Goal: Task Accomplishment & Management: Use online tool/utility

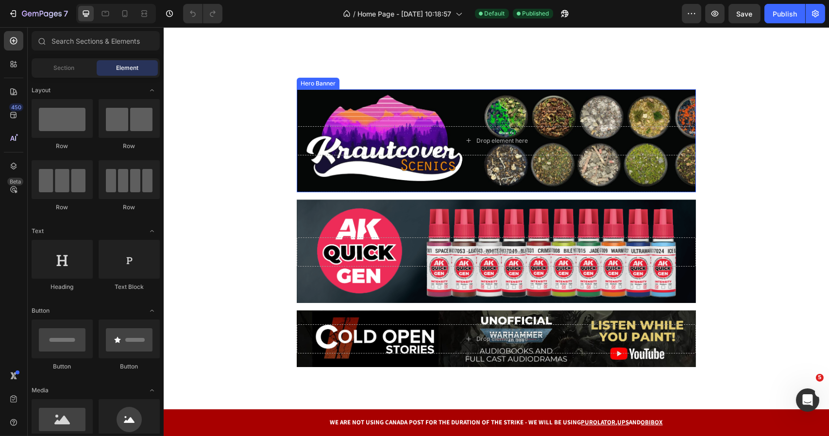
scroll to position [291, 0]
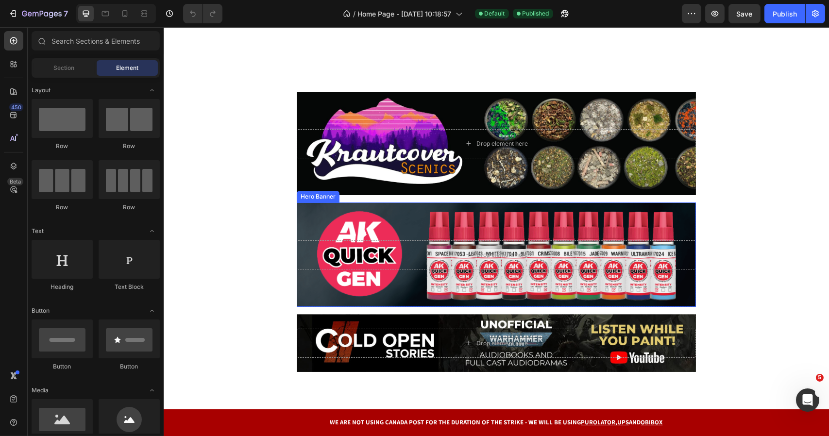
drag, startPoint x: 517, startPoint y: 229, endPoint x: 525, endPoint y: 230, distance: 8.3
click at [517, 229] on div "Background Image" at bounding box center [495, 254] width 399 height 104
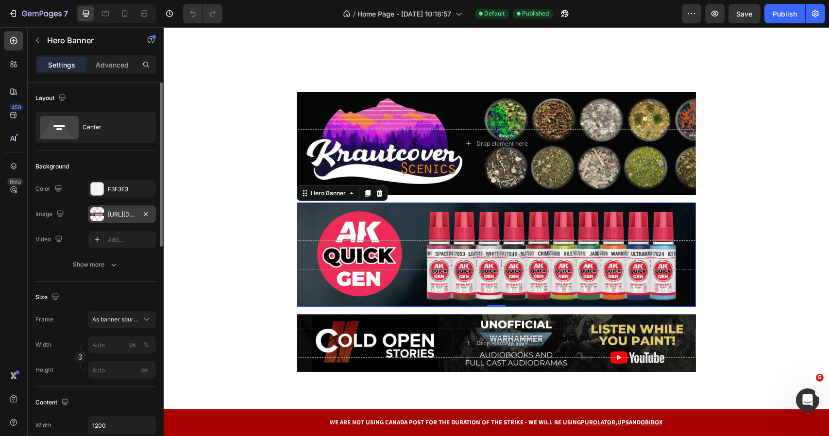
click at [124, 217] on div "[URL][DOMAIN_NAME]" at bounding box center [122, 214] width 28 height 9
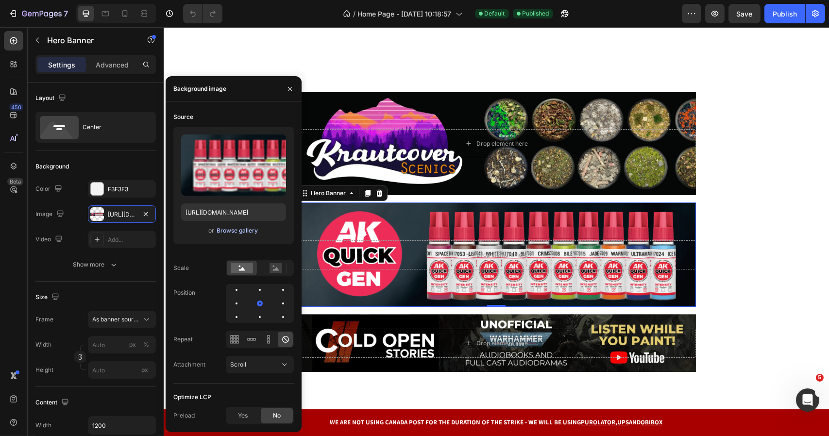
click at [237, 230] on div "Browse gallery" at bounding box center [237, 230] width 41 height 9
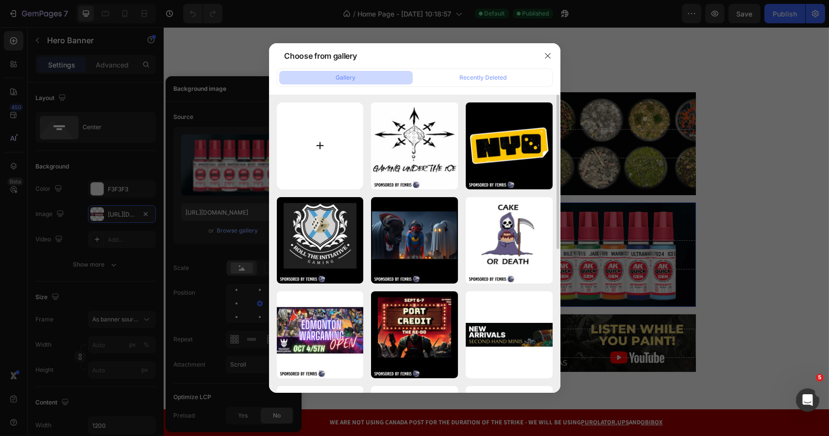
click at [315, 140] on input "file" at bounding box center [320, 145] width 87 height 87
type input "C:\fakepath\Orcbutt.jpg"
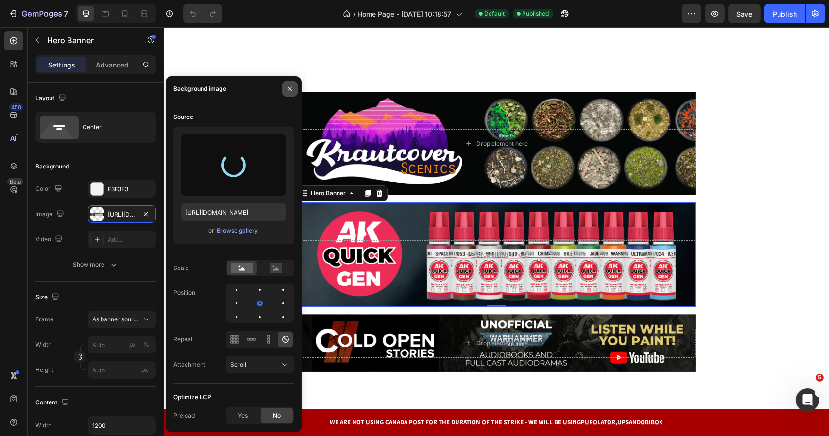
click at [291, 87] on icon "button" at bounding box center [290, 89] width 4 height 4
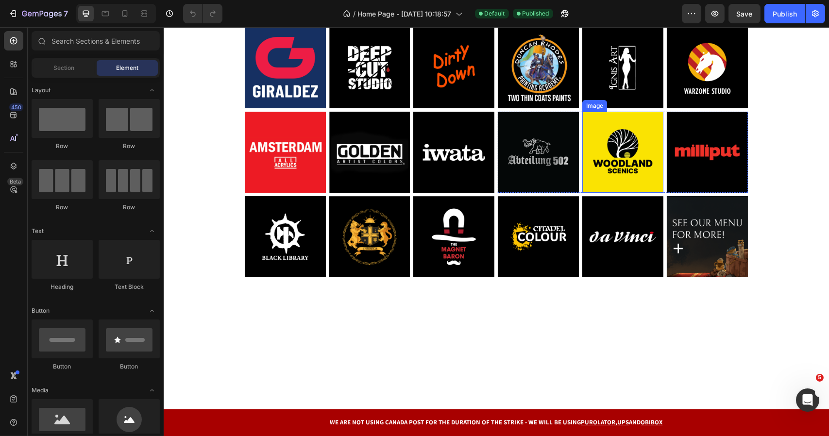
scroll to position [820, 0]
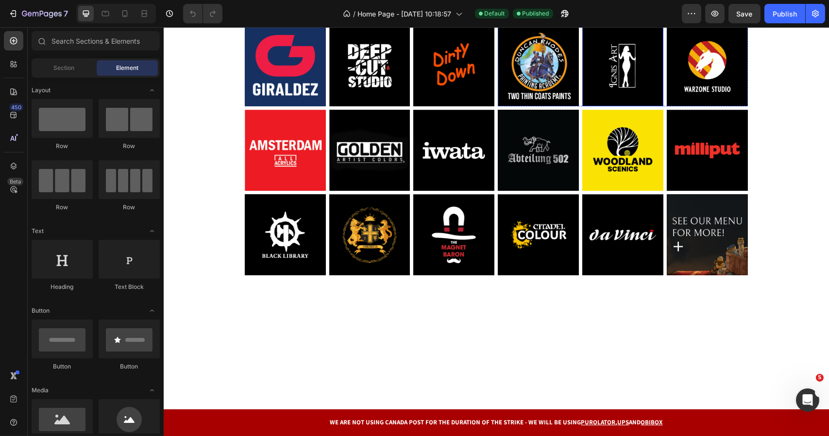
click at [629, 106] on img at bounding box center [622, 65] width 81 height 81
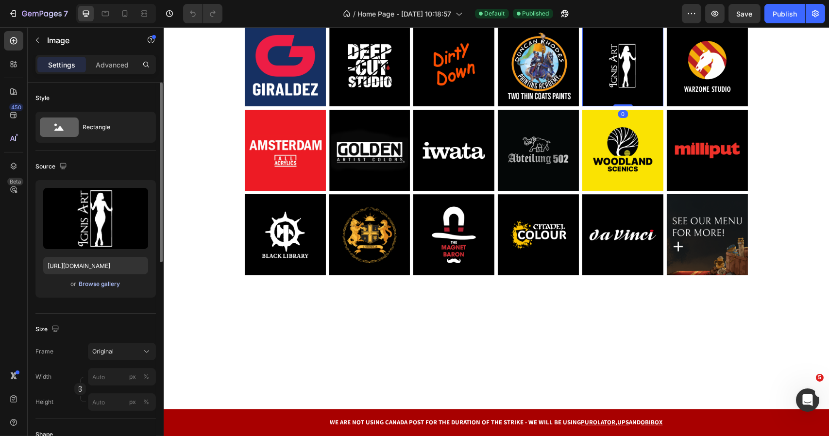
click at [107, 282] on div "Browse gallery" at bounding box center [99, 284] width 41 height 9
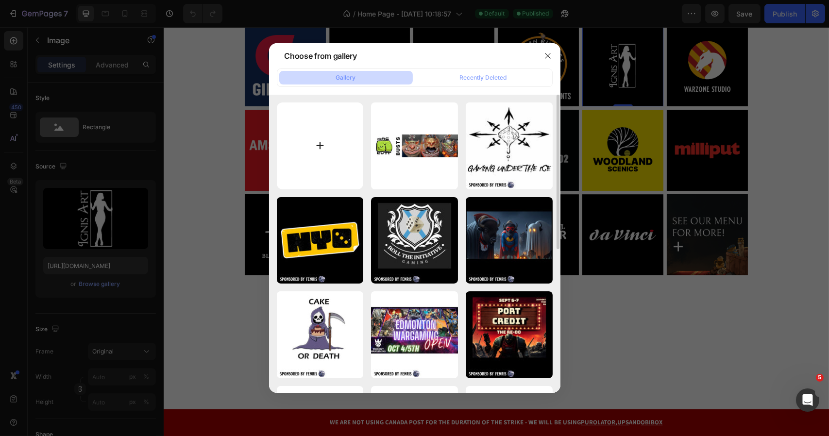
click at [322, 159] on input "file" at bounding box center [320, 145] width 87 height 87
type input "C:\fakepath\Orcbutt.png"
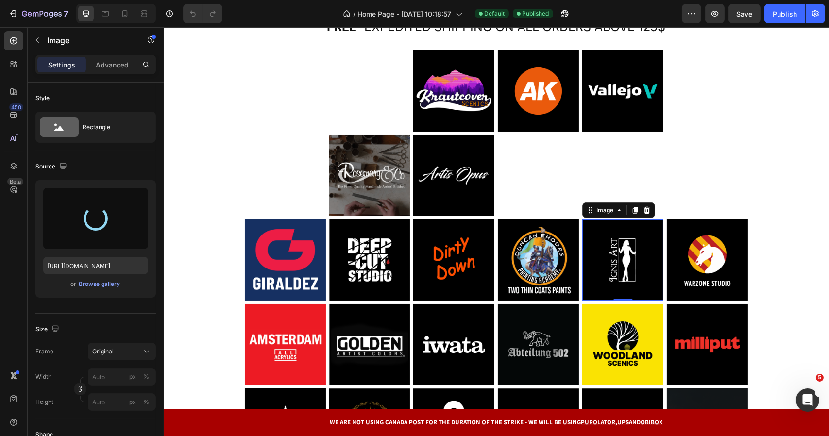
scroll to position [771, 0]
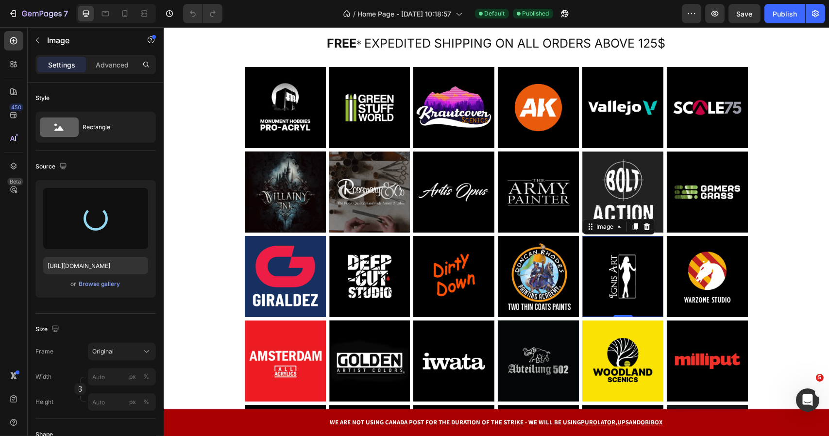
type input "https://cdn.shopify.com/s/files/1/0506/2842/7937/files/gempages_472354768224781…"
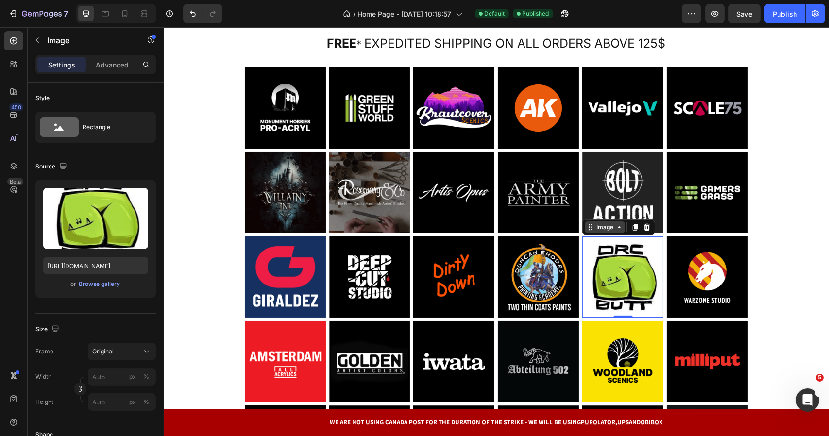
click at [603, 225] on div "Image" at bounding box center [604, 227] width 21 height 9
click at [603, 228] on div "Image" at bounding box center [604, 227] width 21 height 9
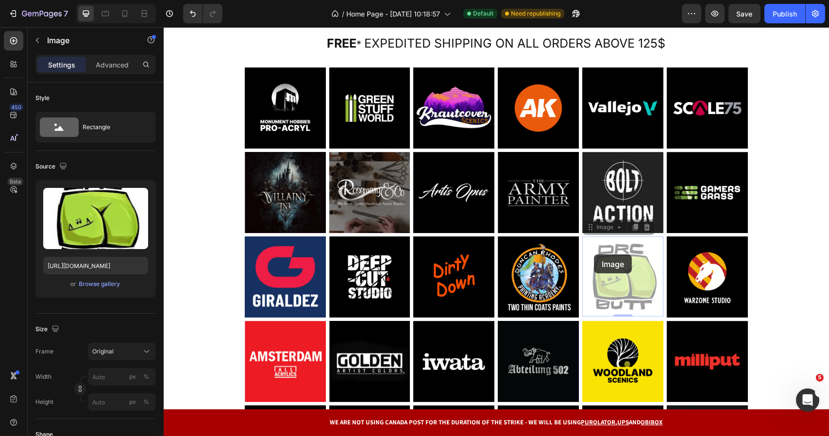
drag, startPoint x: 595, startPoint y: 226, endPoint x: 593, endPoint y: 254, distance: 28.2
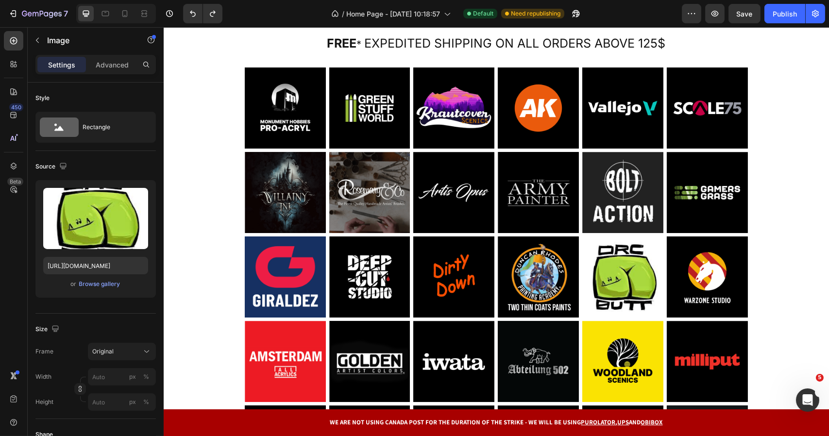
click at [603, 244] on img at bounding box center [622, 276] width 81 height 81
click at [629, 271] on img at bounding box center [622, 276] width 81 height 81
click at [628, 192] on img at bounding box center [622, 192] width 81 height 81
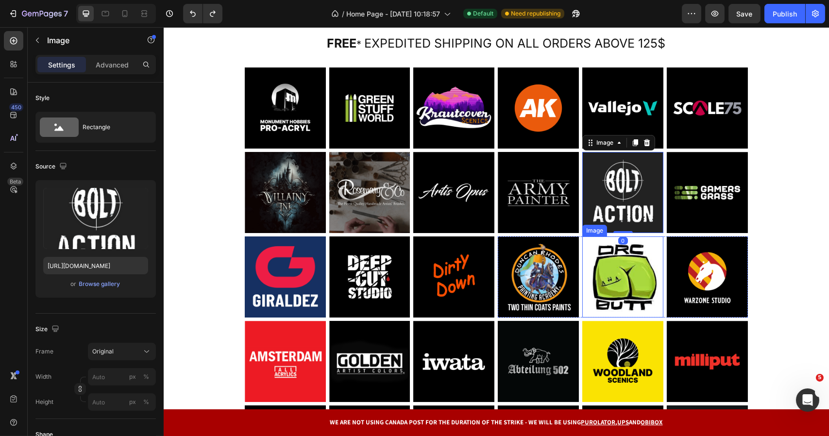
click at [624, 258] on img at bounding box center [622, 276] width 81 height 81
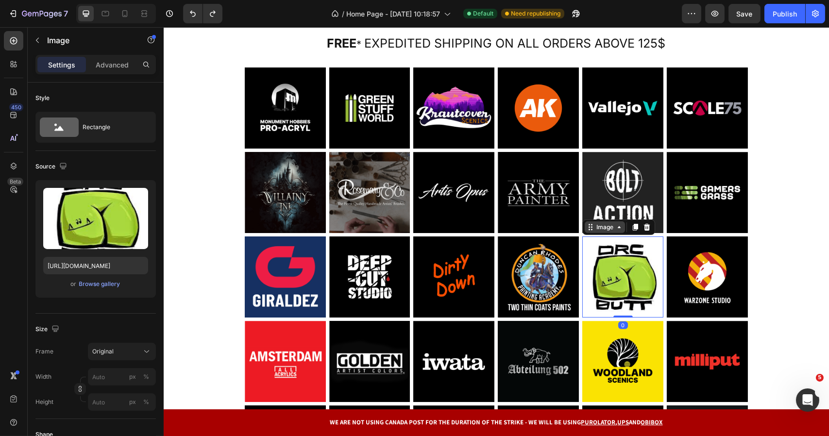
click at [604, 224] on div "Image" at bounding box center [604, 227] width 21 height 9
click at [602, 225] on div "Image" at bounding box center [604, 227] width 21 height 9
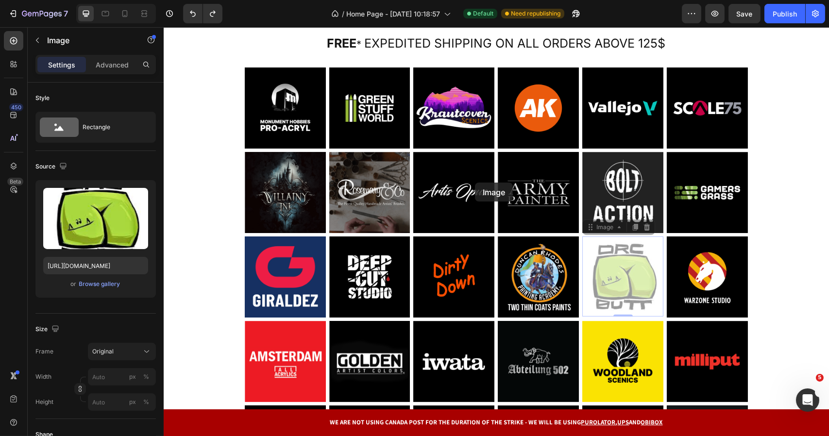
drag, startPoint x: 592, startPoint y: 226, endPoint x: 578, endPoint y: 204, distance: 25.6
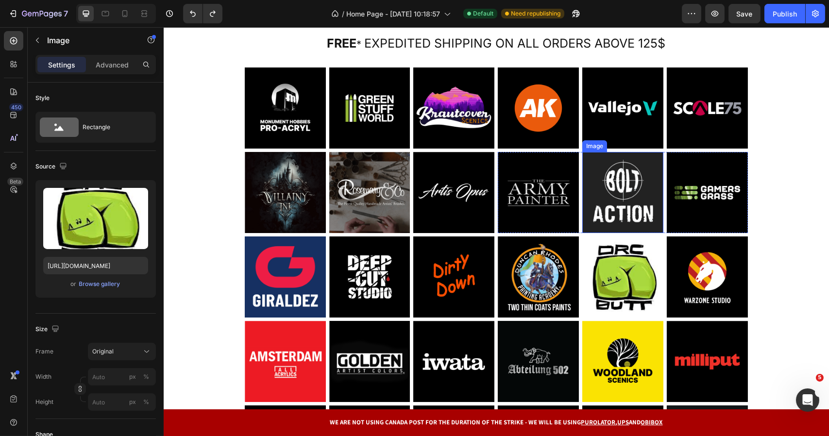
click at [604, 176] on img at bounding box center [622, 192] width 81 height 81
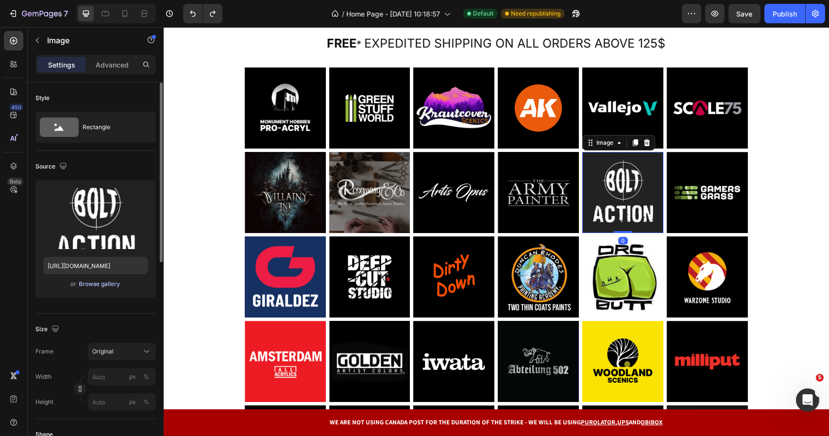
click at [99, 282] on div "Browse gallery" at bounding box center [99, 284] width 41 height 9
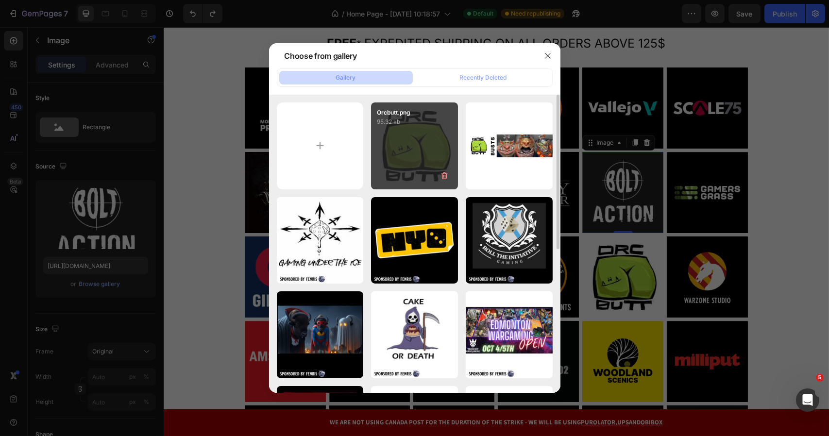
click at [408, 150] on div "Orcbutt.png 95.32 kb" at bounding box center [414, 145] width 87 height 87
type input "[URL][DOMAIN_NAME]"
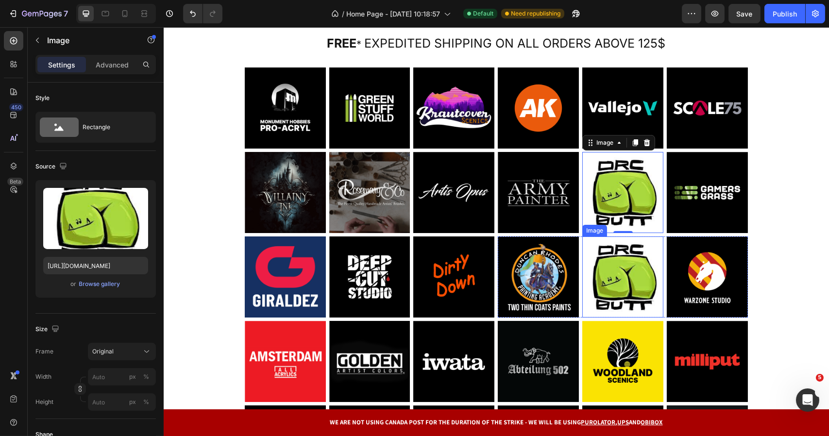
click at [624, 272] on img at bounding box center [622, 276] width 81 height 81
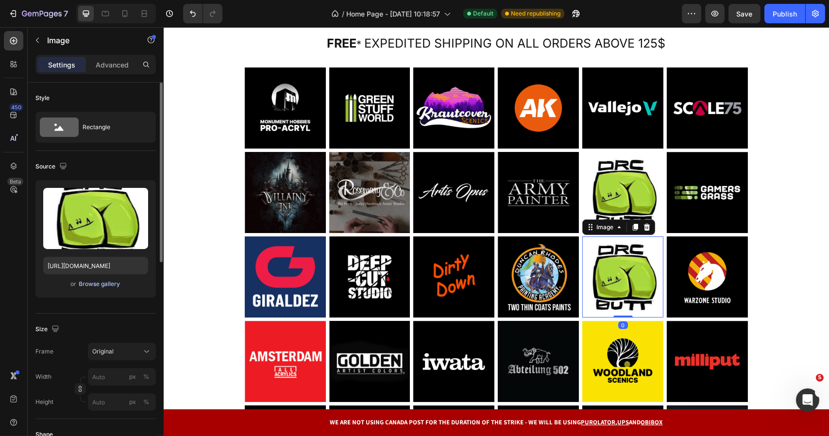
click at [89, 280] on div "Browse gallery" at bounding box center [99, 284] width 41 height 9
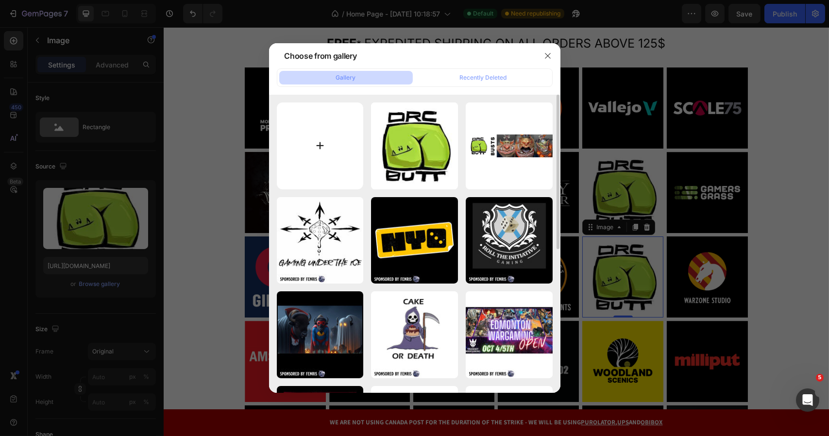
click at [337, 157] on input "file" at bounding box center [320, 145] width 87 height 87
type input "C:\fakepath\bolt-action.png"
type input "https://cdn.shopify.com/s/files/1/0506/2842/7937/files/gempages_472354768224781…"
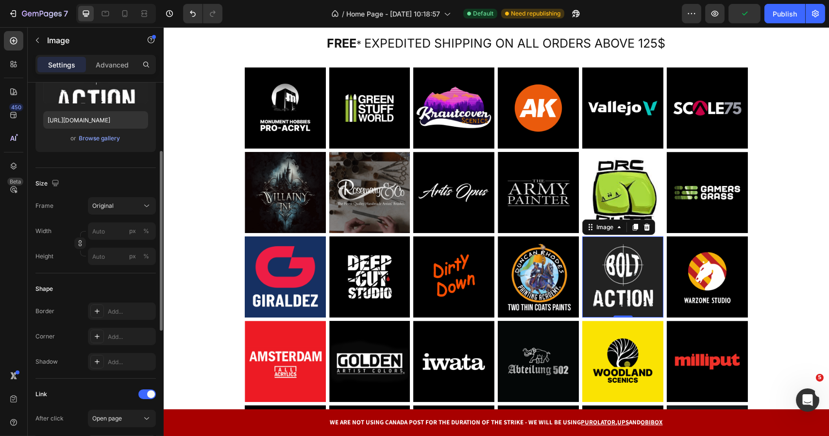
scroll to position [243, 0]
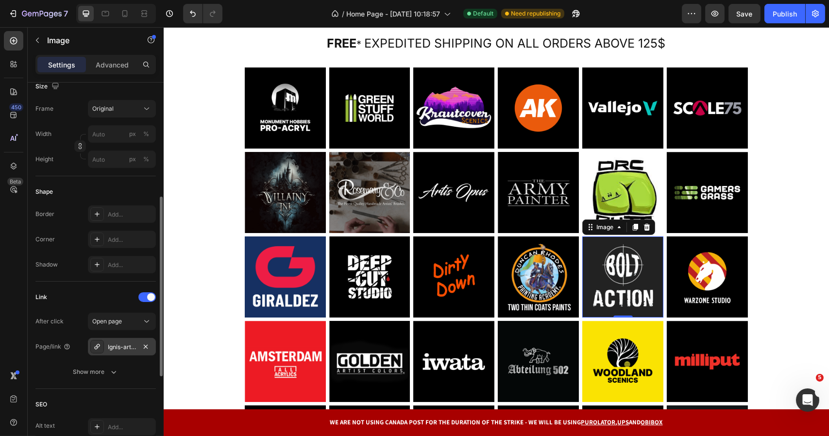
click at [124, 346] on div "Ignis-art-busts-and-large-scale-figures" at bounding box center [122, 347] width 28 height 9
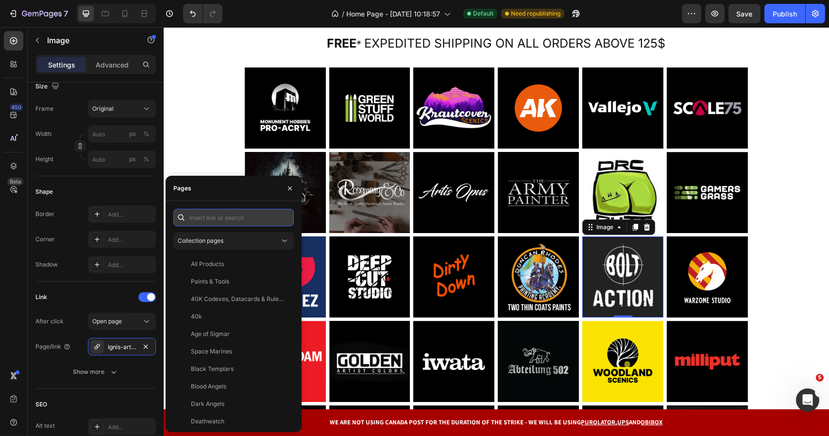
click at [221, 221] on input "text" at bounding box center [233, 217] width 120 height 17
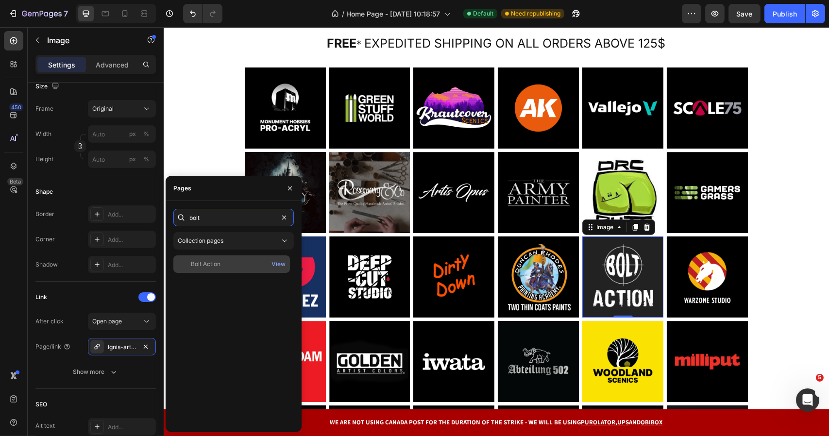
type input "bolt"
click at [209, 263] on div "Bolt Action" at bounding box center [206, 264] width 30 height 9
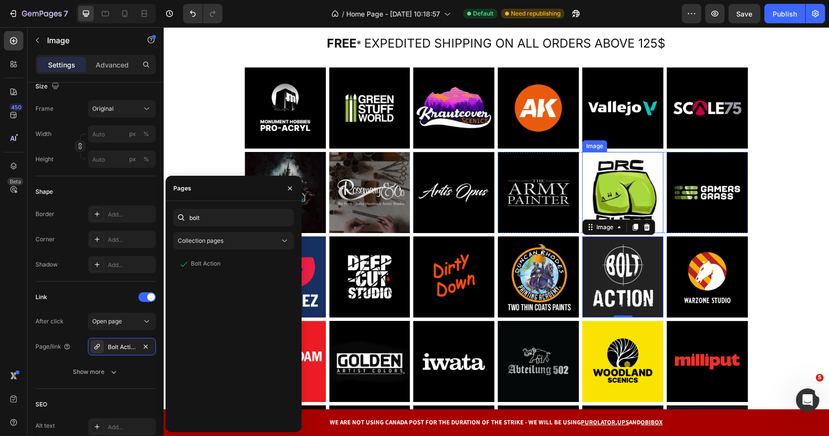
click at [605, 184] on img at bounding box center [622, 192] width 81 height 81
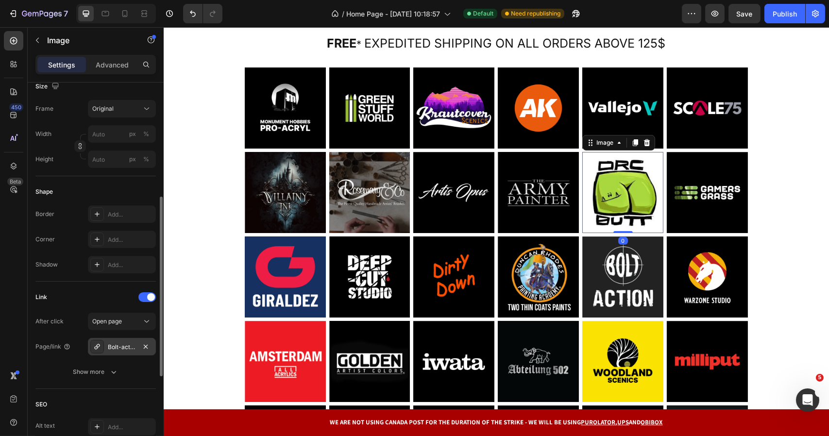
click at [119, 348] on div "Bolt-action" at bounding box center [122, 347] width 28 height 9
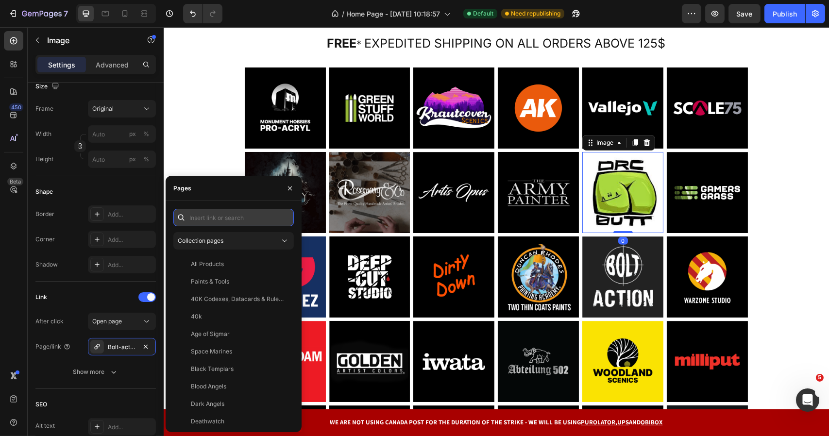
click at [201, 212] on input "text" at bounding box center [233, 217] width 120 height 17
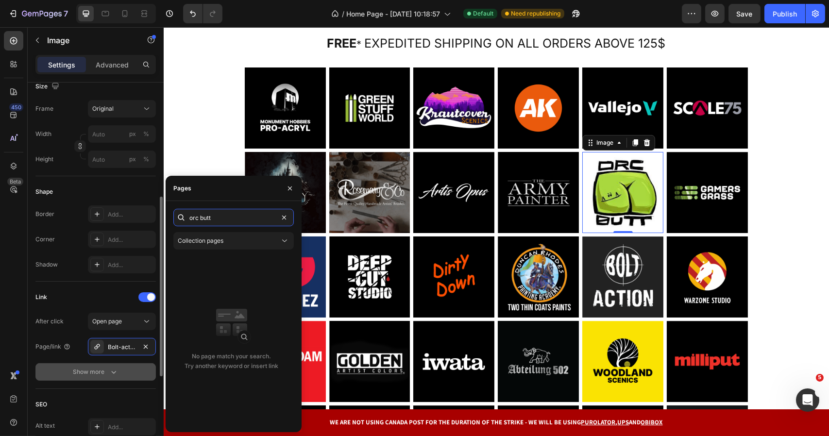
type input "orc butt"
click at [103, 370] on div "Show more" at bounding box center [95, 372] width 45 height 10
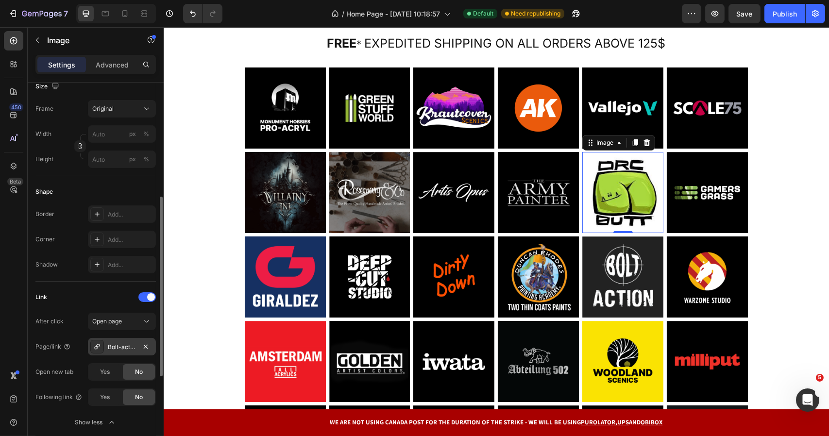
click at [120, 345] on div "Bolt-action" at bounding box center [122, 347] width 28 height 9
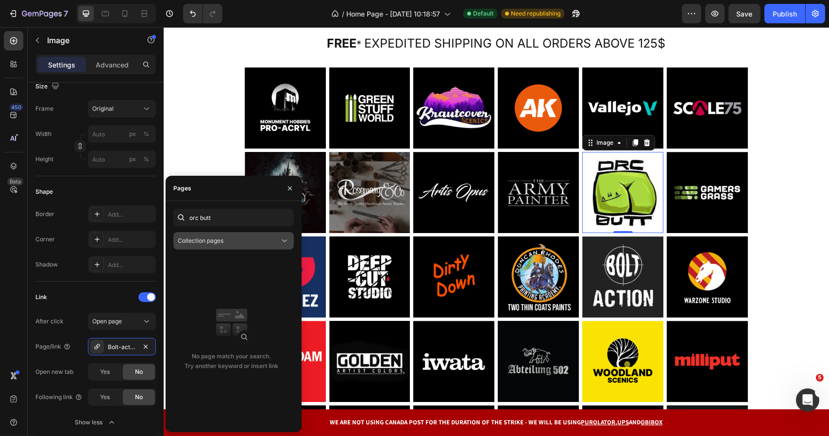
click at [253, 244] on div "Collection pages" at bounding box center [229, 240] width 102 height 9
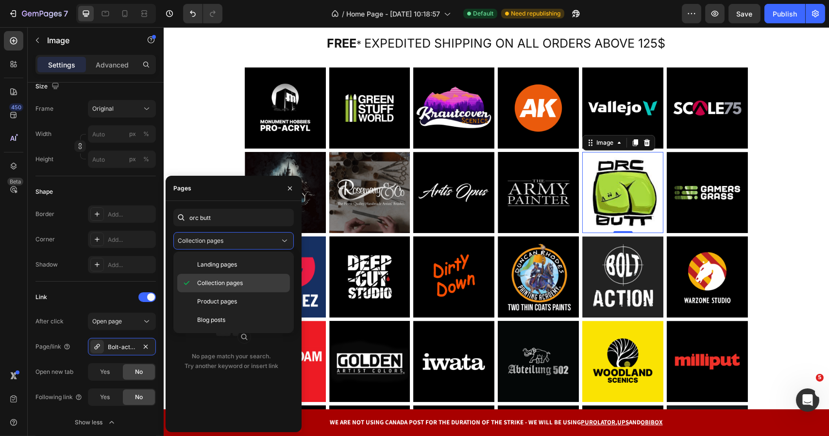
click at [225, 285] on span "Collection pages" at bounding box center [220, 283] width 46 height 9
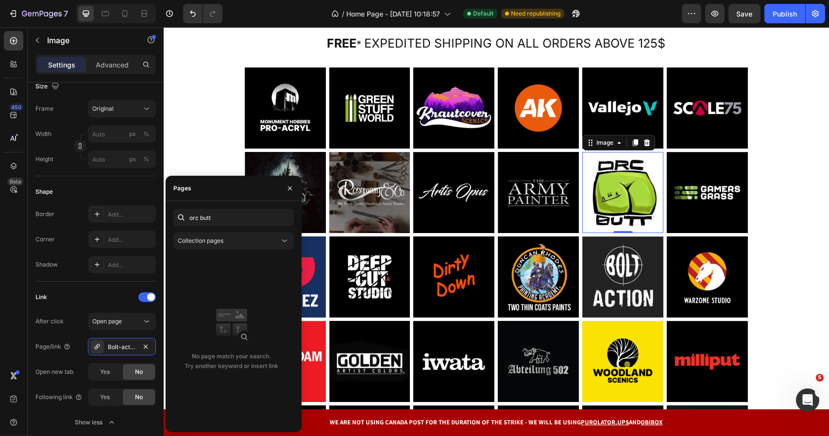
click at [246, 342] on rect at bounding box center [244, 337] width 13 height 13
click at [764, 119] on section "Image Image Image Row Image Image Image Row Row Image Image Image Row Image Ima…" at bounding box center [496, 278] width 594 height 422
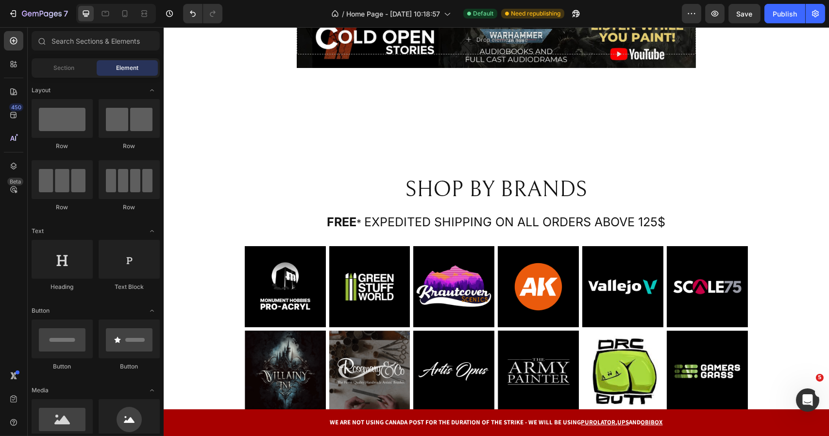
scroll to position [431, 0]
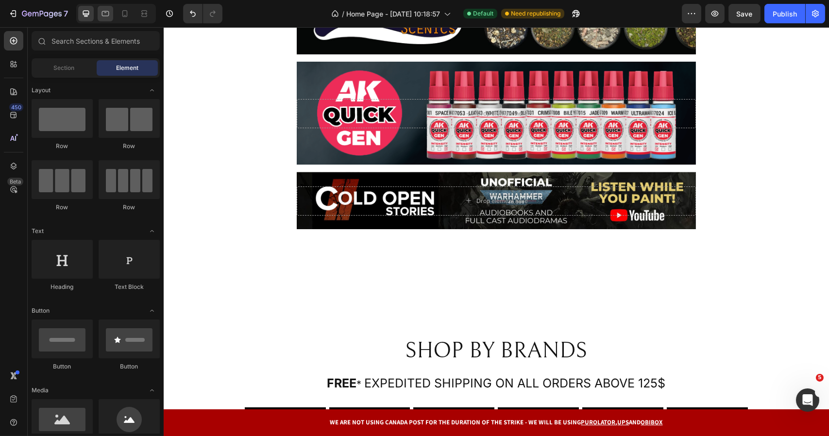
click at [108, 10] on icon at bounding box center [105, 14] width 10 height 10
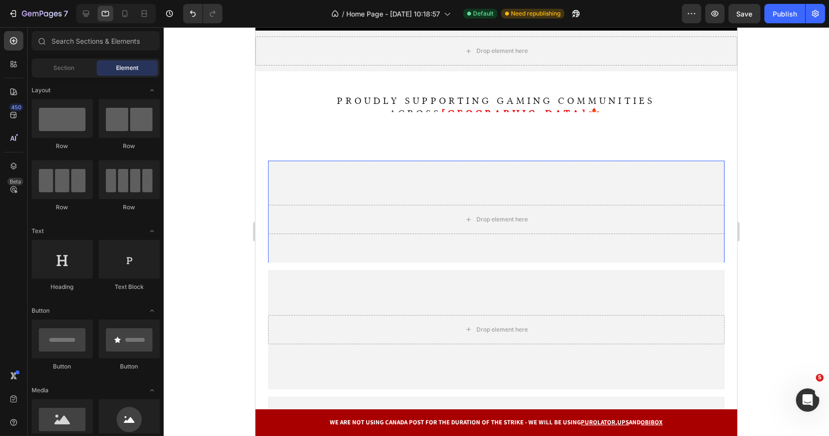
scroll to position [285, 0]
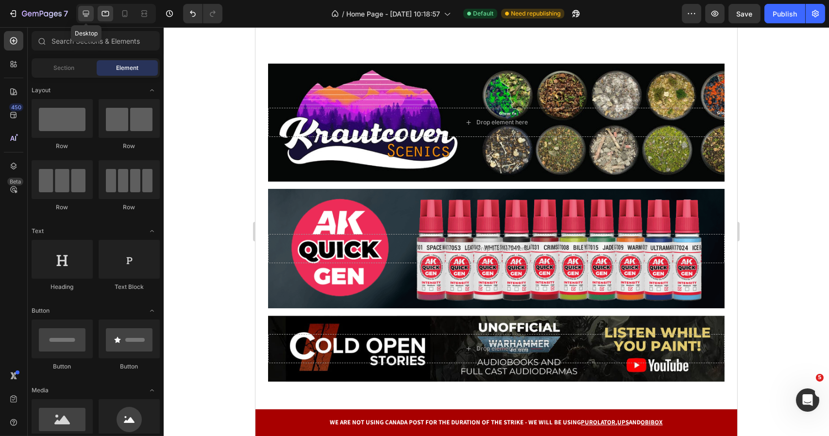
click at [91, 13] on div at bounding box center [86, 14] width 16 height 16
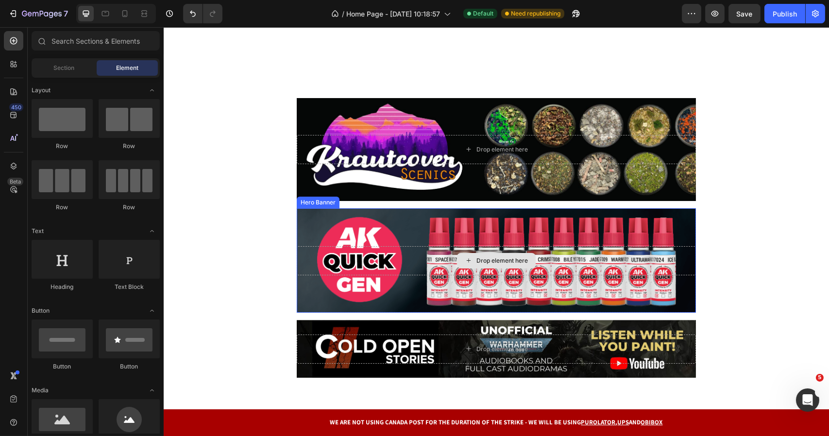
click at [446, 246] on div "Drop element here" at bounding box center [495, 260] width 399 height 29
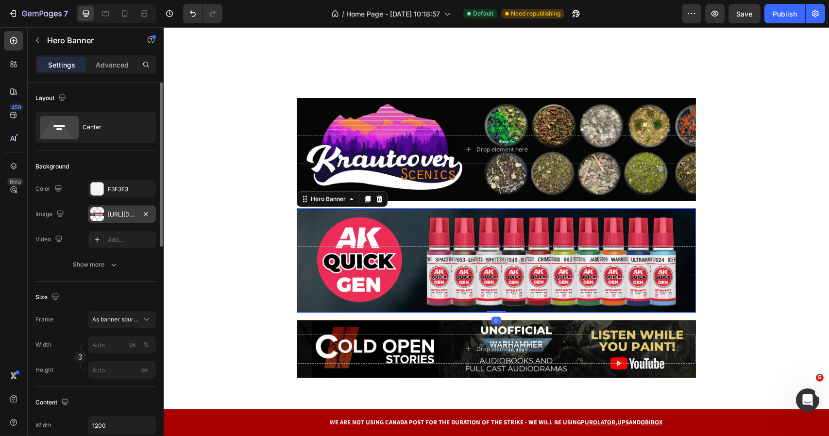
click at [111, 212] on div "https://cdn.shopify.com/s/files/1/0506/2842/7937/files/gempages_472354768224781…" at bounding box center [122, 214] width 28 height 9
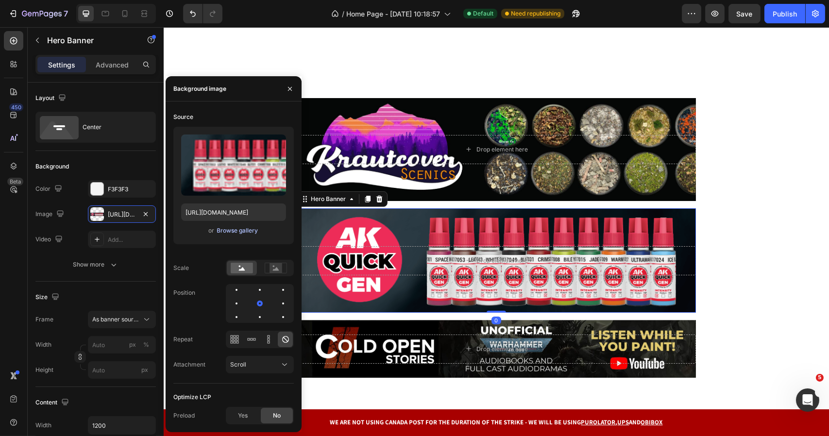
click at [231, 231] on div "Browse gallery" at bounding box center [237, 230] width 41 height 9
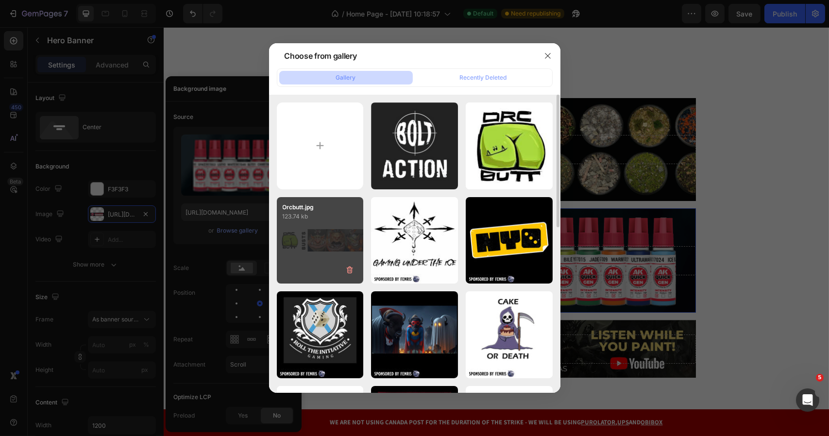
click at [329, 234] on div "Orcbutt.jpg 123.74 kb" at bounding box center [320, 240] width 87 height 87
type input "[URL][DOMAIN_NAME]"
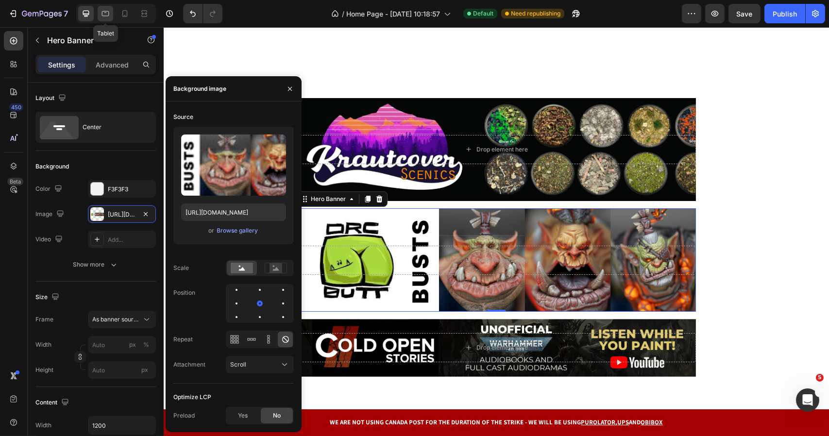
click at [112, 12] on div at bounding box center [106, 14] width 16 height 16
type input "100"
type input "100%"
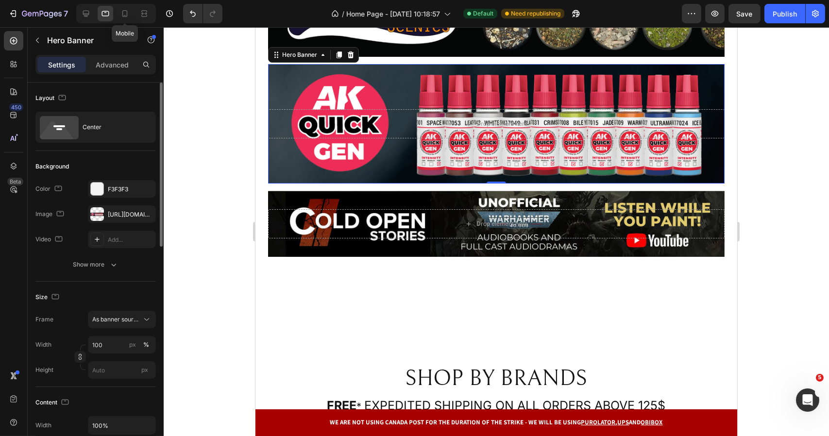
scroll to position [411, 0]
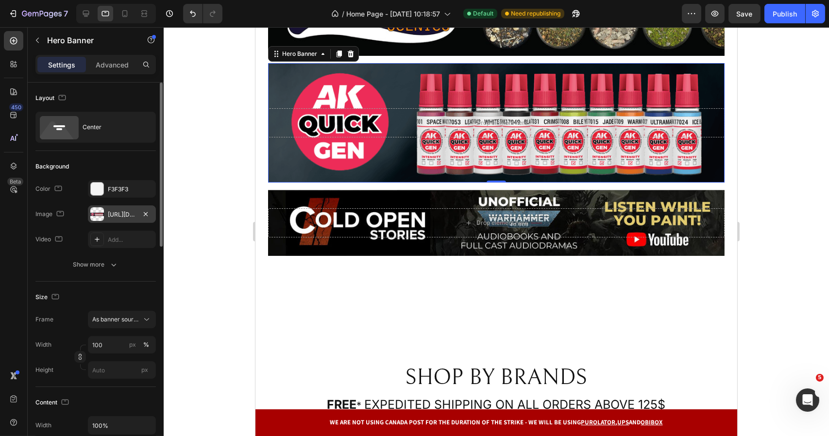
click at [125, 218] on div "https://cdn.shopify.com/s/files/1/0506/2842/7937/files/gempages_472354768224781…" at bounding box center [122, 214] width 28 height 9
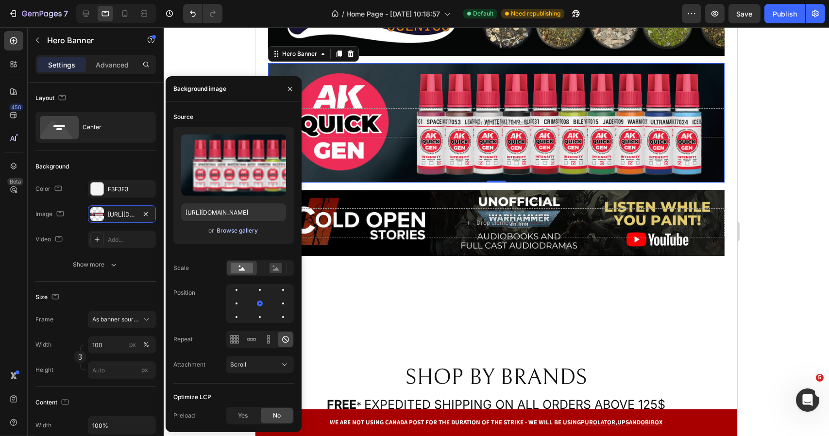
click at [234, 232] on div "Browse gallery" at bounding box center [237, 230] width 41 height 9
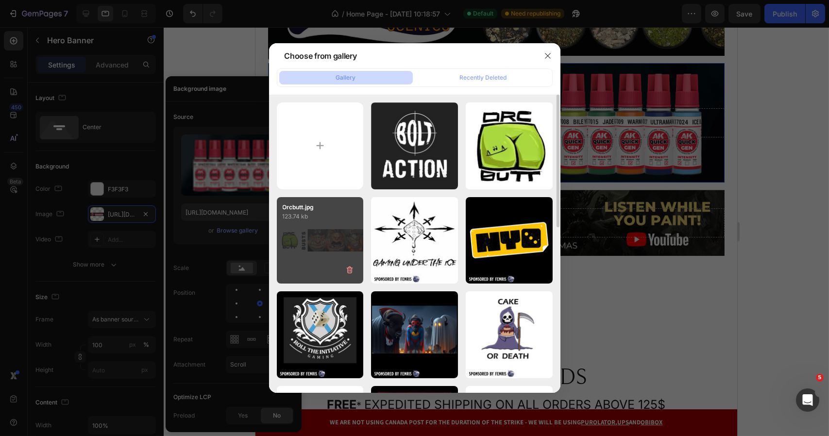
click at [329, 231] on div "Orcbutt.jpg 123.74 kb" at bounding box center [320, 240] width 87 height 87
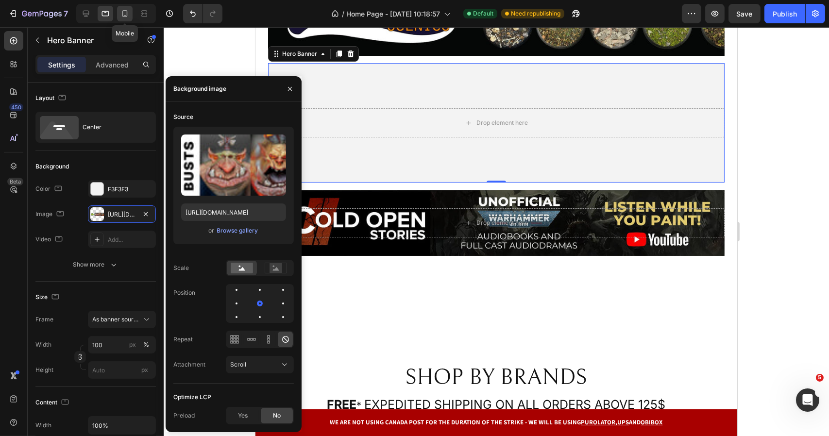
click at [124, 15] on icon at bounding box center [125, 14] width 10 height 10
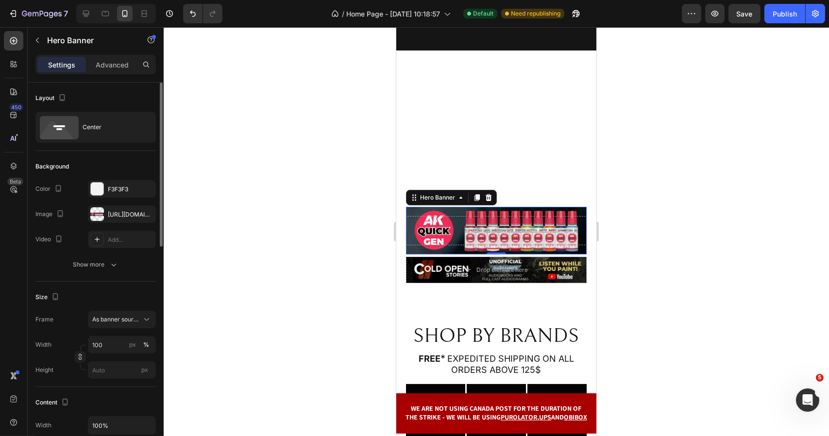
scroll to position [639, 0]
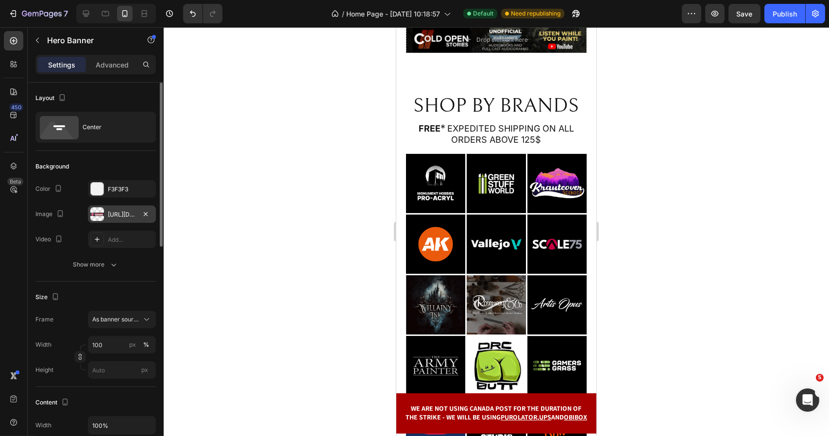
click at [122, 212] on div "https://cdn.shopify.com/s/files/1/0506/2842/7937/files/gempages_472354768224781…" at bounding box center [122, 214] width 28 height 9
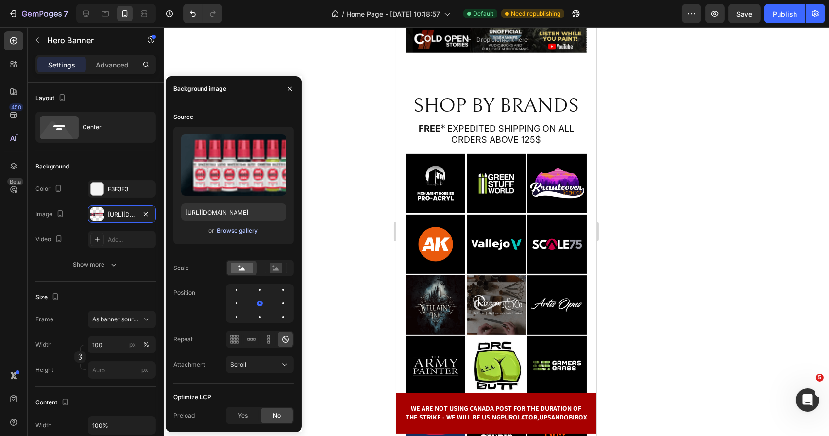
click at [232, 227] on div "Browse gallery" at bounding box center [237, 230] width 41 height 9
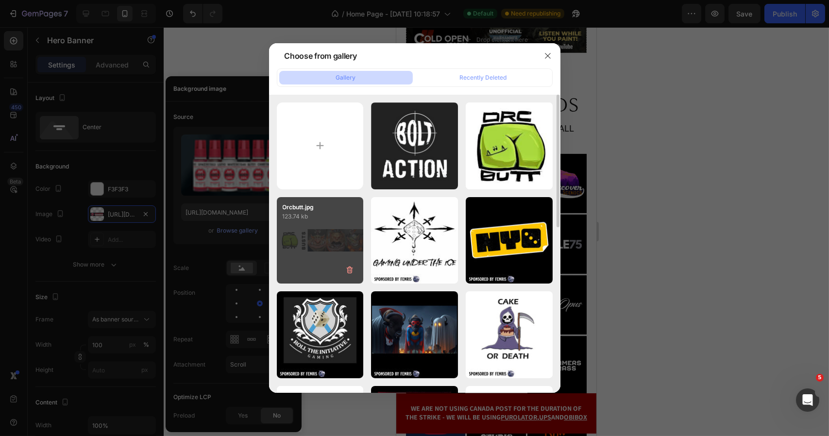
click at [317, 226] on div "Orcbutt.jpg 123.74 kb" at bounding box center [320, 240] width 87 height 87
type input "[URL][DOMAIN_NAME]"
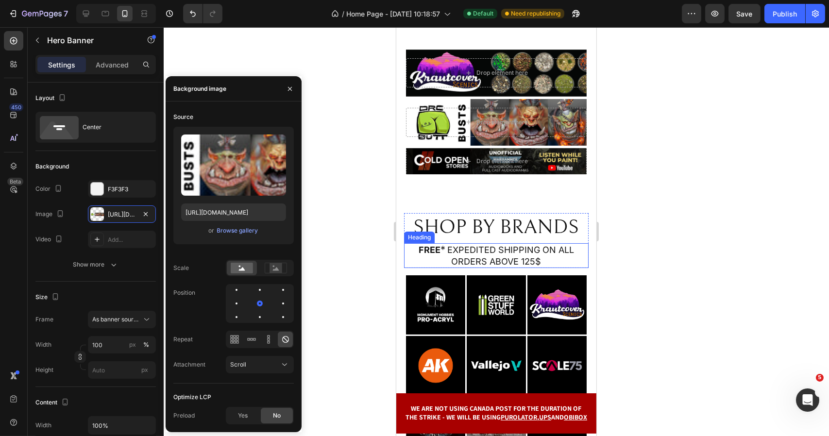
scroll to position [299, 0]
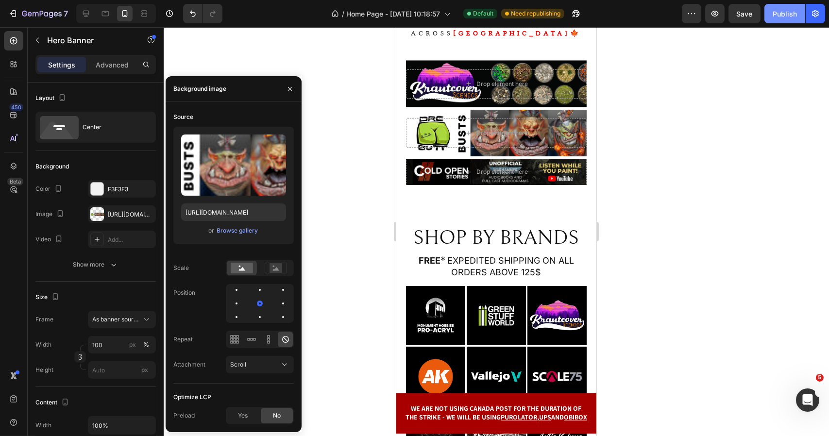
click at [782, 7] on button "Publish" at bounding box center [784, 13] width 41 height 19
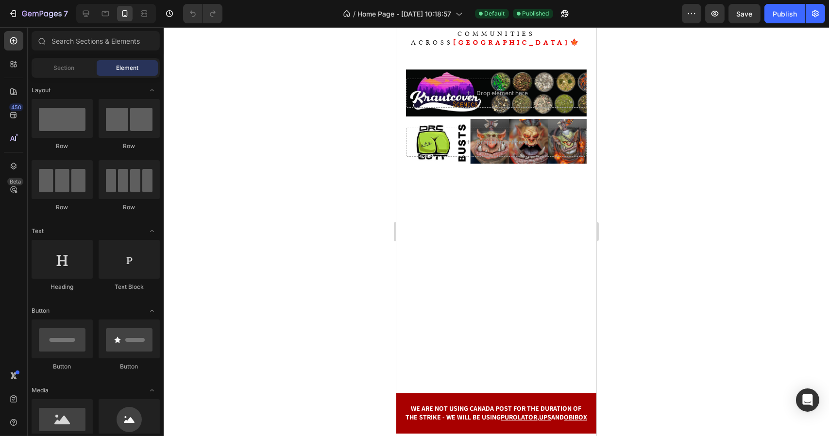
scroll to position [146, 0]
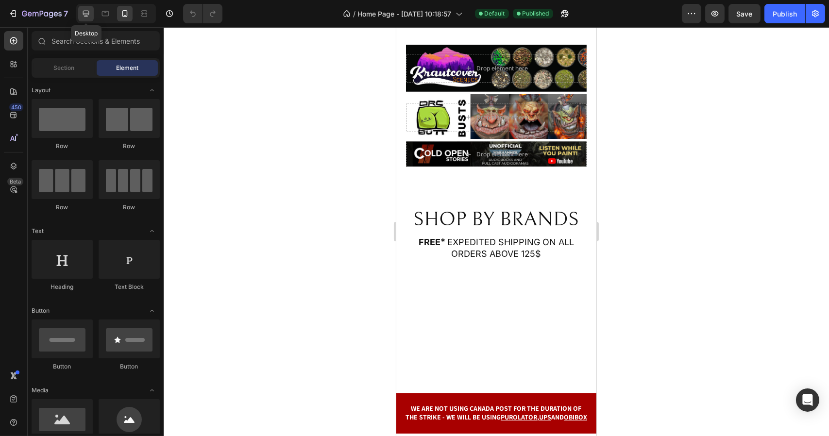
click at [87, 10] on icon at bounding box center [86, 14] width 10 height 10
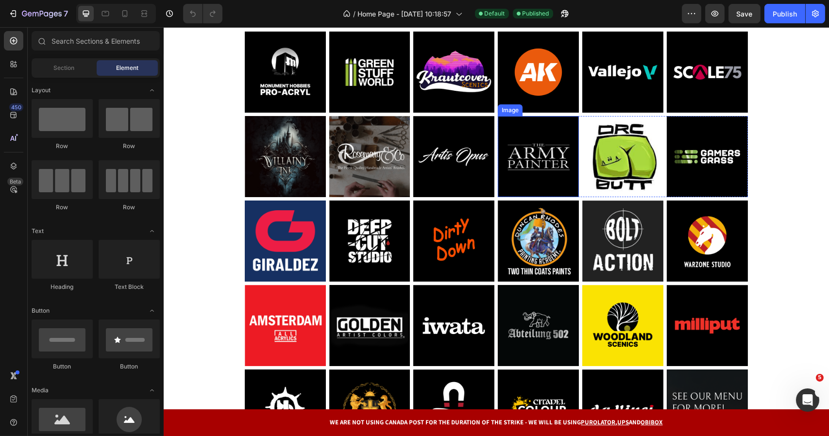
scroll to position [874, 0]
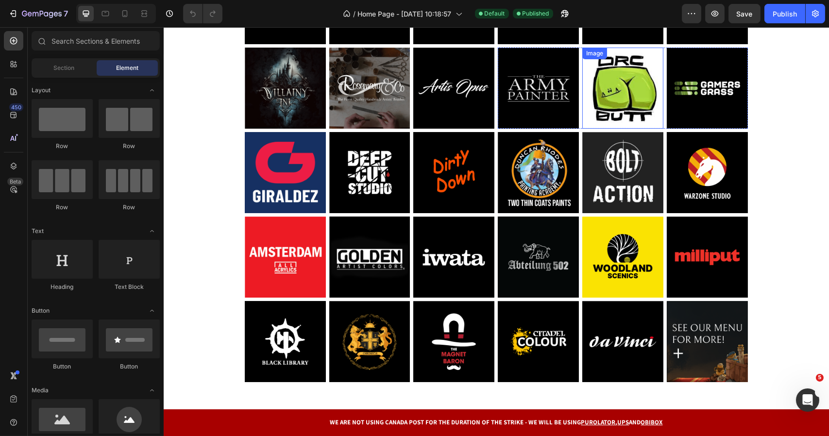
click at [628, 86] on img at bounding box center [622, 88] width 81 height 81
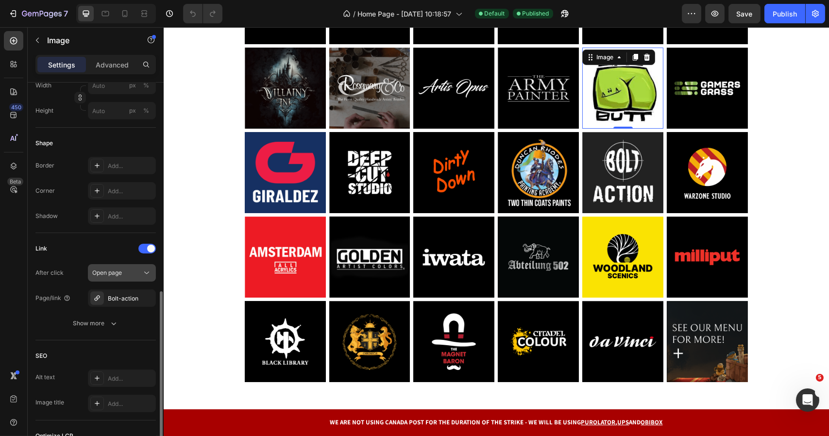
scroll to position [340, 0]
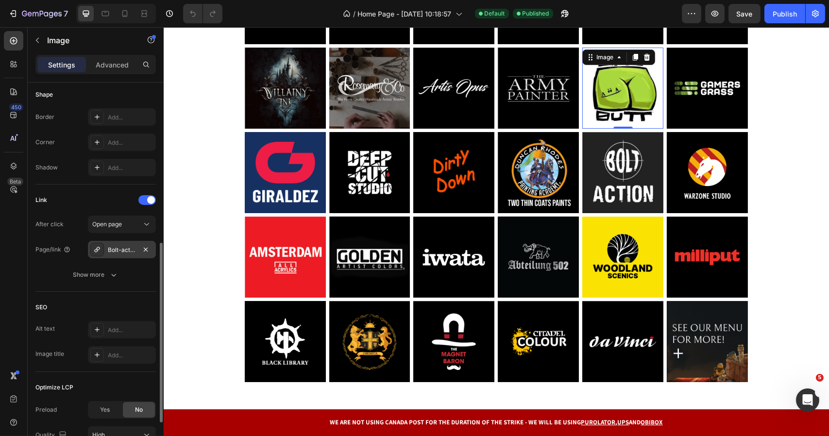
click at [118, 248] on div "Bolt-action" at bounding box center [122, 250] width 28 height 9
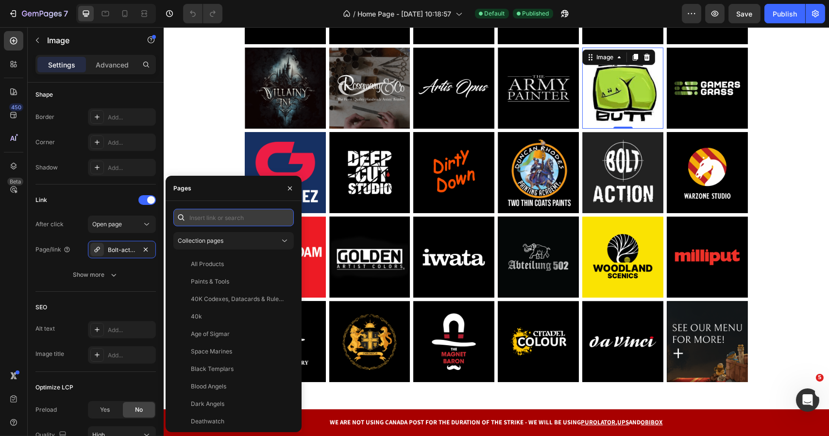
click at [235, 219] on input "text" at bounding box center [233, 217] width 120 height 17
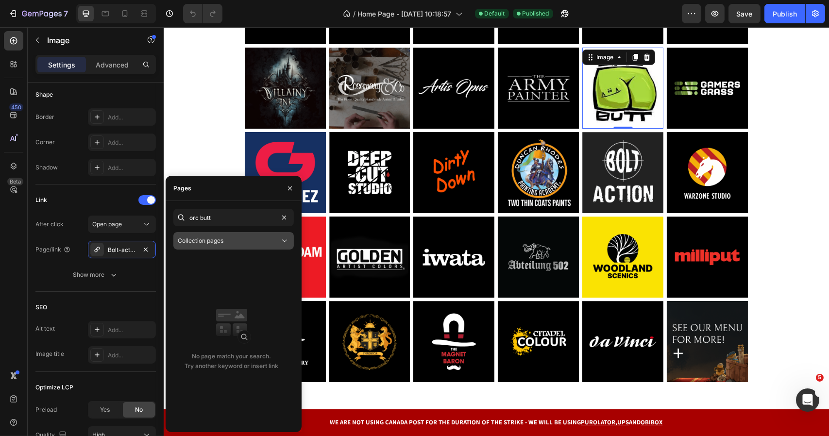
click at [255, 245] on div "Collection pages" at bounding box center [234, 241] width 112 height 10
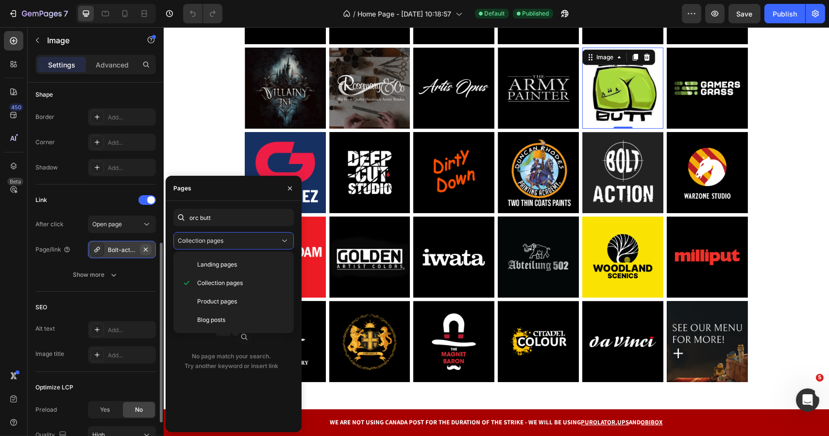
click at [142, 251] on icon "button" at bounding box center [146, 250] width 8 height 8
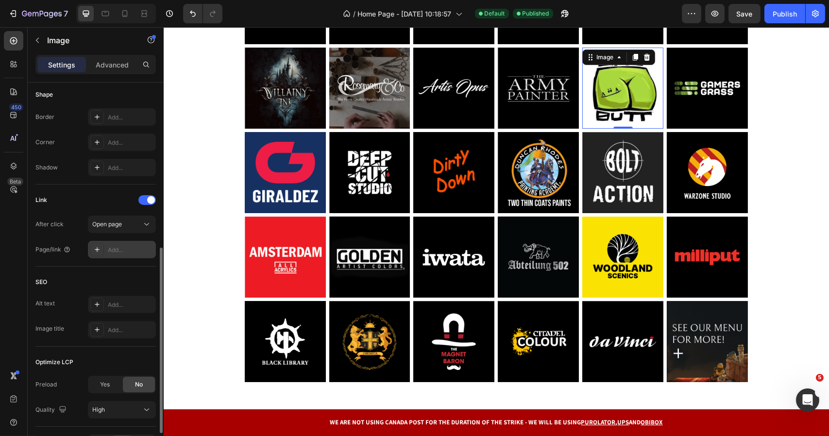
click at [125, 250] on div "Add..." at bounding box center [131, 250] width 46 height 9
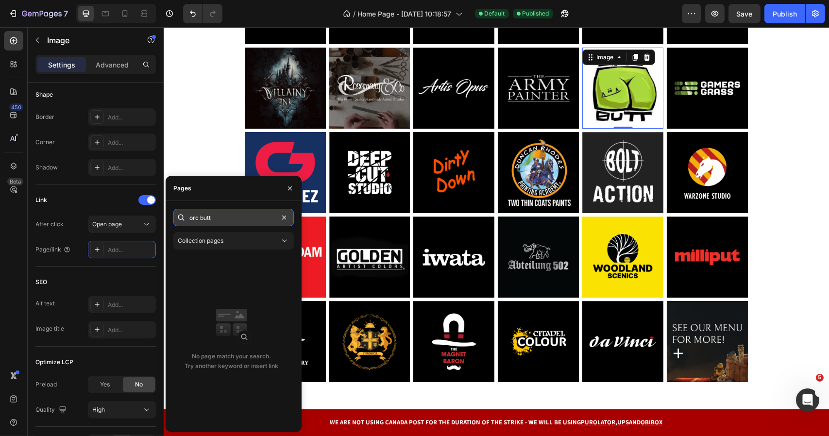
click at [222, 211] on input "orc butt" at bounding box center [233, 217] width 120 height 17
paste input "https://shop.fenrisworkshop.com/collections/orc-butt-masterclass-busts"
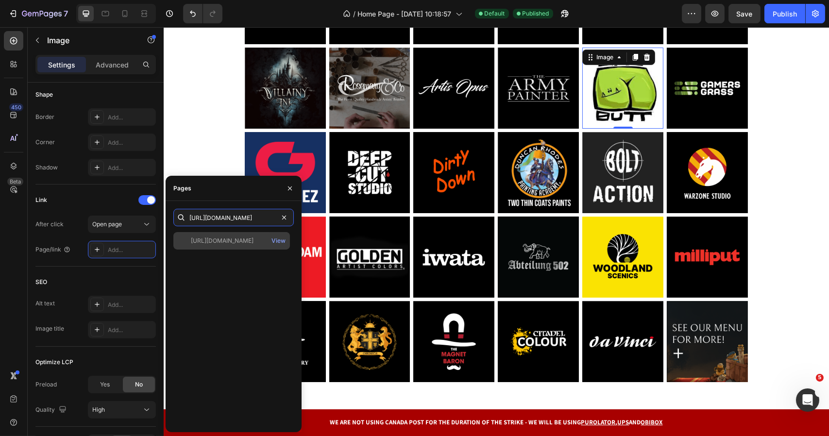
type input "https://shop.fenrisworkshop.com/collections/orc-butt-masterclass-busts"
click at [252, 242] on div "https://shop.fenrisworkshop.com/collections/orc-butt-masterclass-busts" at bounding box center [222, 240] width 63 height 9
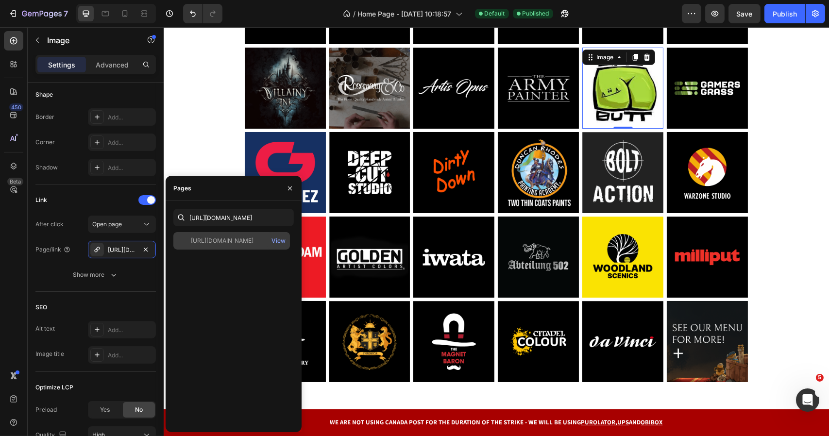
scroll to position [0, 0]
click at [219, 155] on section "Image Image Image Row Image Image Image Row Row Image Image Image Row Image Ima…" at bounding box center [496, 174] width 594 height 422
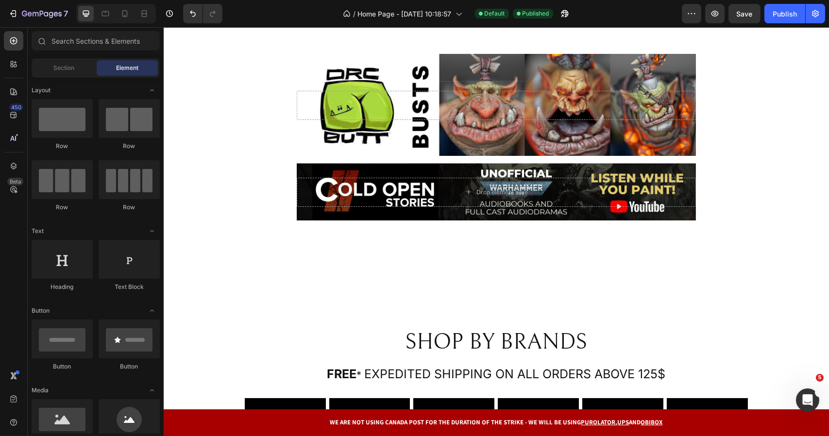
scroll to position [437, 0]
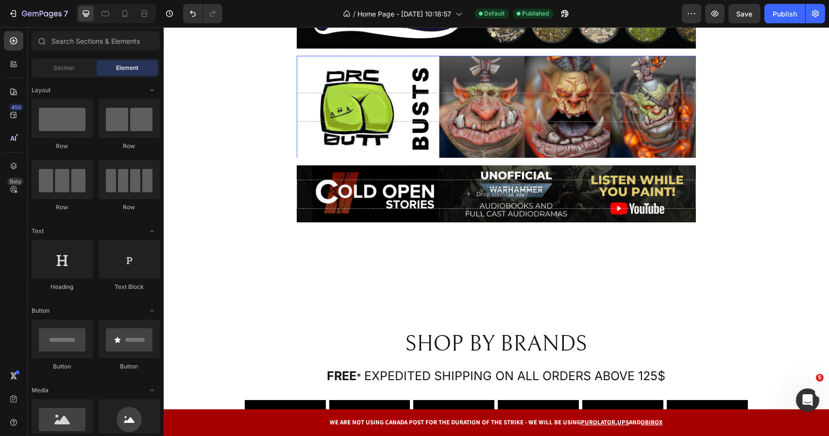
click at [433, 100] on div "Drop element here" at bounding box center [495, 107] width 399 height 29
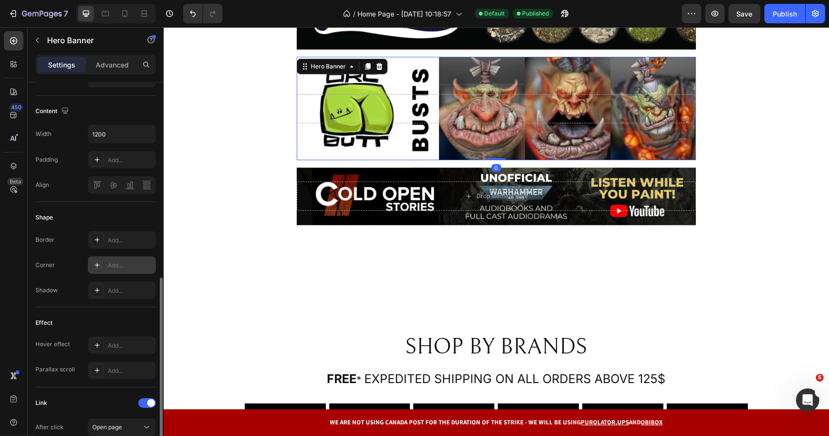
scroll to position [388, 0]
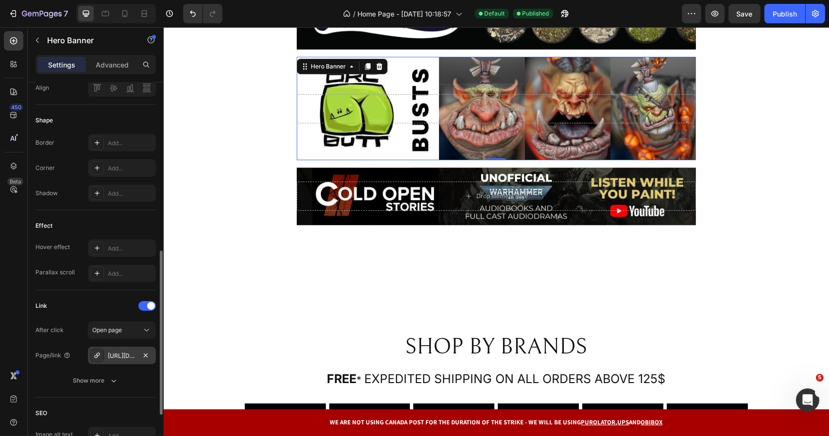
click at [115, 352] on div "https://shop.fenrisworkshop.com/ak-interactive-quick-gen" at bounding box center [122, 356] width 28 height 9
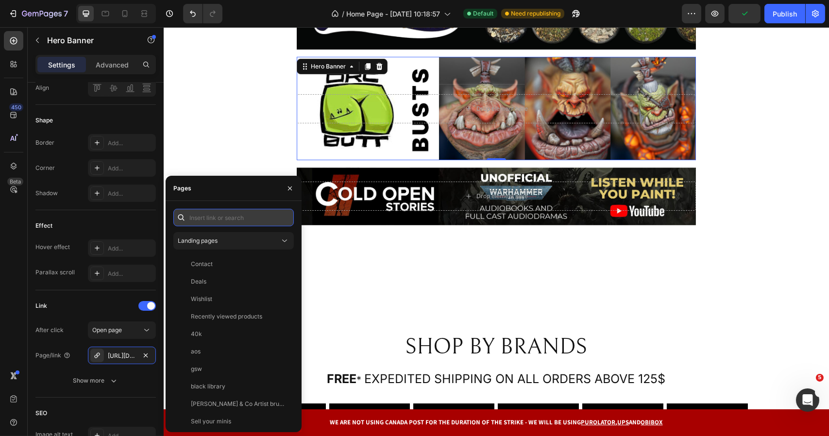
click at [216, 220] on input "text" at bounding box center [233, 217] width 120 height 17
paste input "[URL][DOMAIN_NAME]"
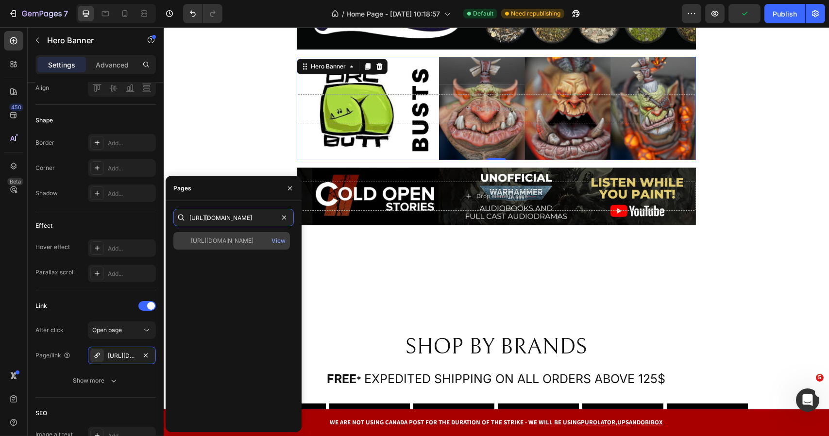
type input "[URL][DOMAIN_NAME]"
click at [241, 243] on div "[URL][DOMAIN_NAME]" at bounding box center [222, 240] width 63 height 9
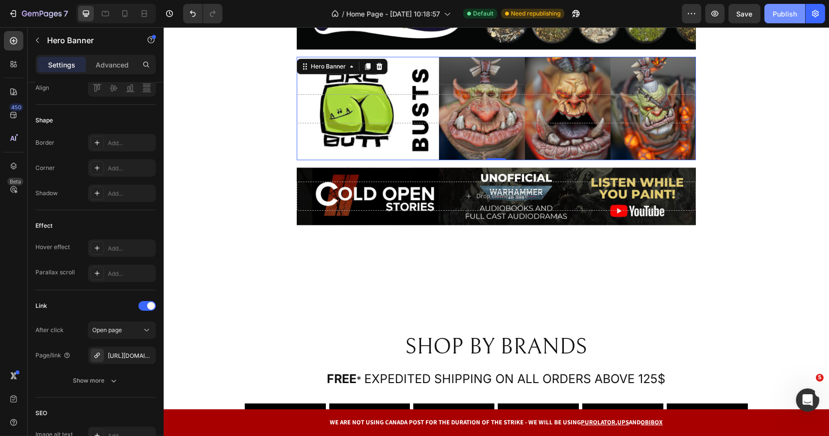
click at [774, 11] on div "Publish" at bounding box center [784, 14] width 24 height 10
click at [126, 354] on div "[URL][DOMAIN_NAME]" at bounding box center [122, 356] width 28 height 9
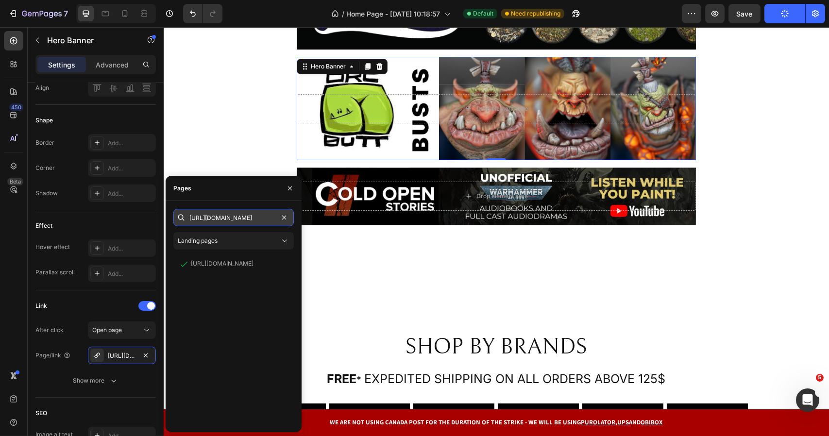
click at [236, 216] on input "[URL][DOMAIN_NAME]" at bounding box center [233, 217] width 120 height 17
drag, startPoint x: 246, startPoint y: 217, endPoint x: 260, endPoint y: 221, distance: 14.3
click at [260, 221] on input "[URL][DOMAIN_NAME]" at bounding box center [233, 217] width 120 height 17
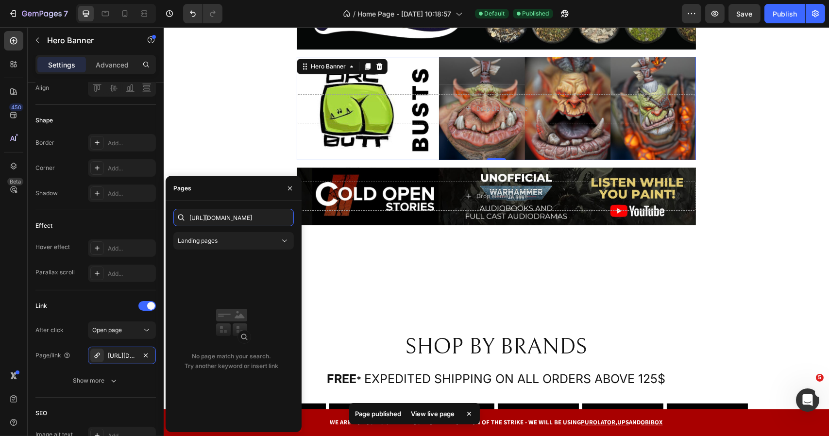
scroll to position [0, 0]
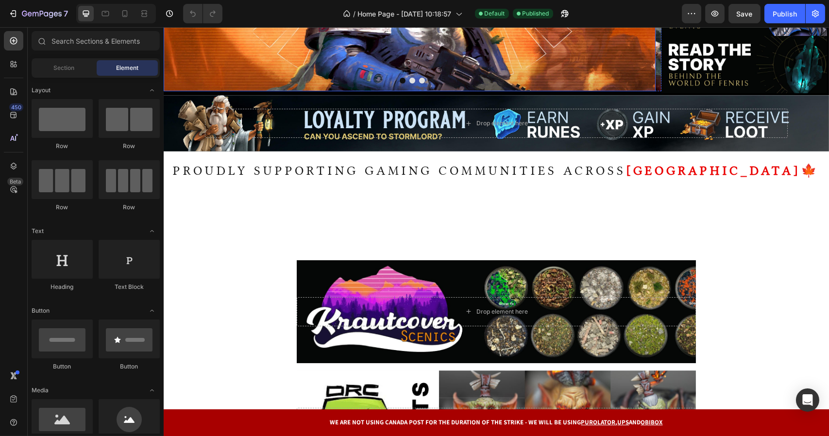
scroll to position [291, 0]
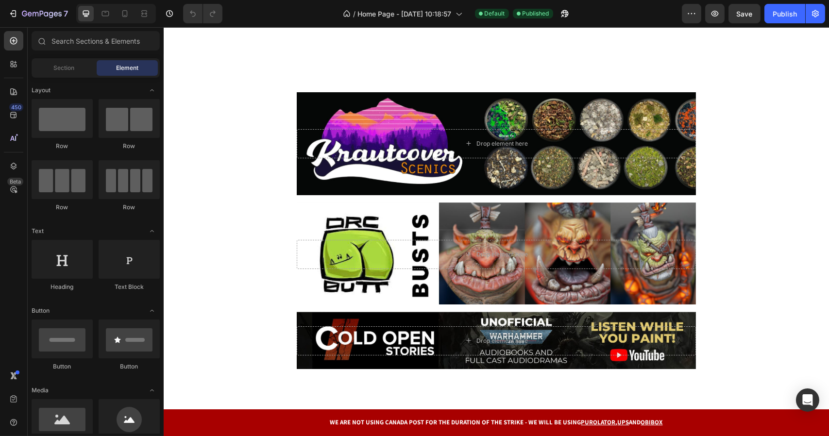
click at [432, 240] on div "Drop element here" at bounding box center [495, 254] width 399 height 29
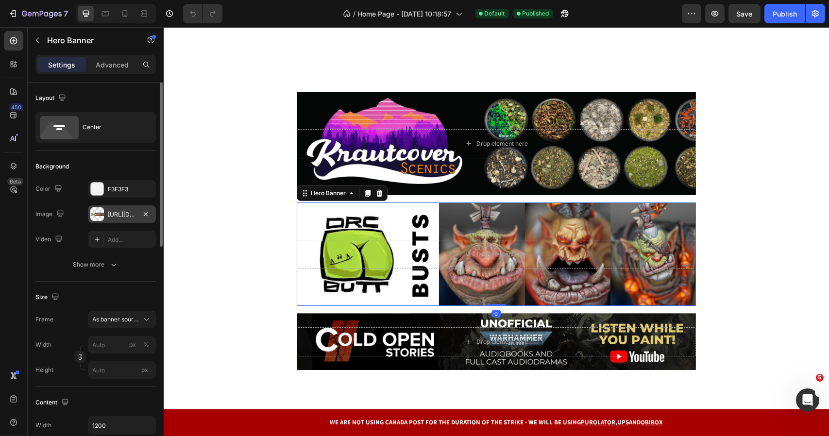
scroll to position [0, 0]
click at [118, 209] on div "https://cdn.shopify.com/s/files/1/0506/2842/7937/files/gempages_472354768224781…" at bounding box center [122, 213] width 68 height 17
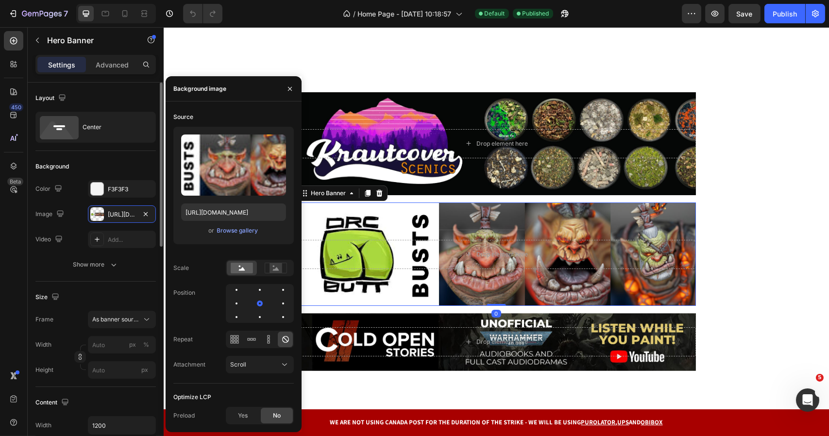
click at [109, 296] on div "Size" at bounding box center [95, 297] width 120 height 16
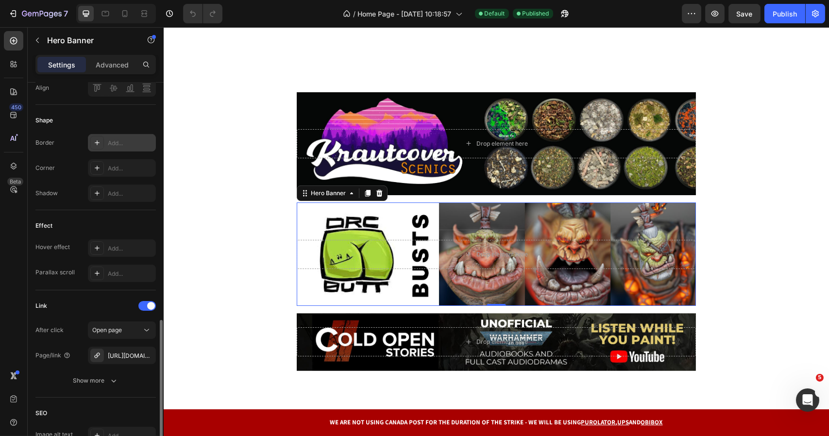
scroll to position [437, 0]
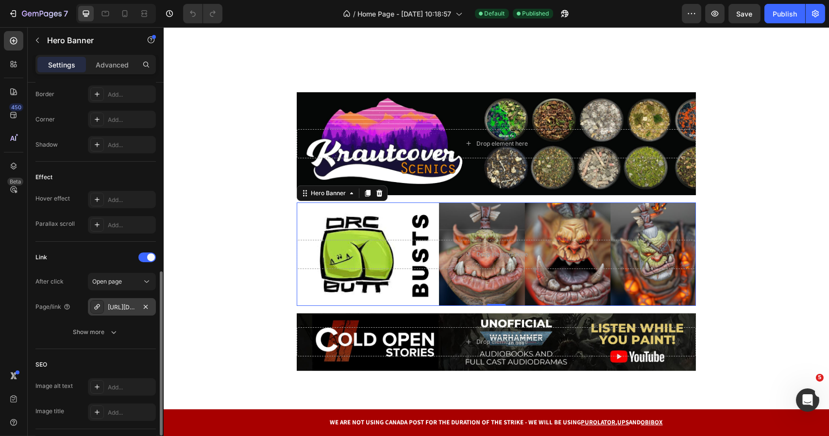
click at [105, 307] on div "https://shop.fenrisworkshop.com/orc-butt-masterclass-busts" at bounding box center [122, 306] width 68 height 17
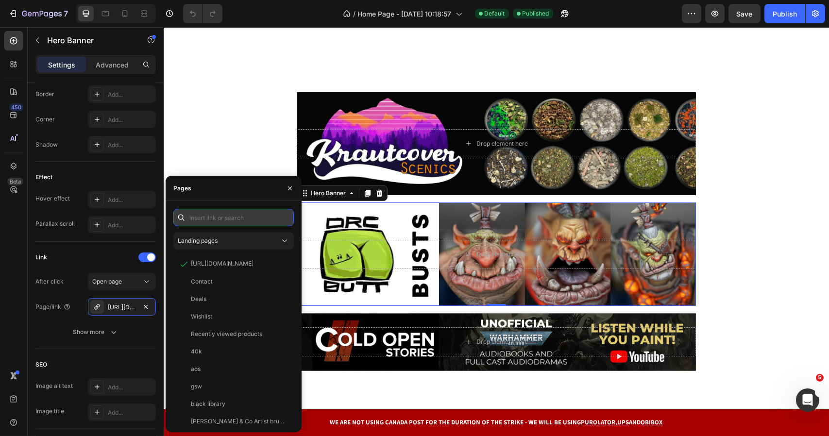
click at [220, 219] on input "text" at bounding box center [233, 217] width 120 height 17
type input "orc butt"
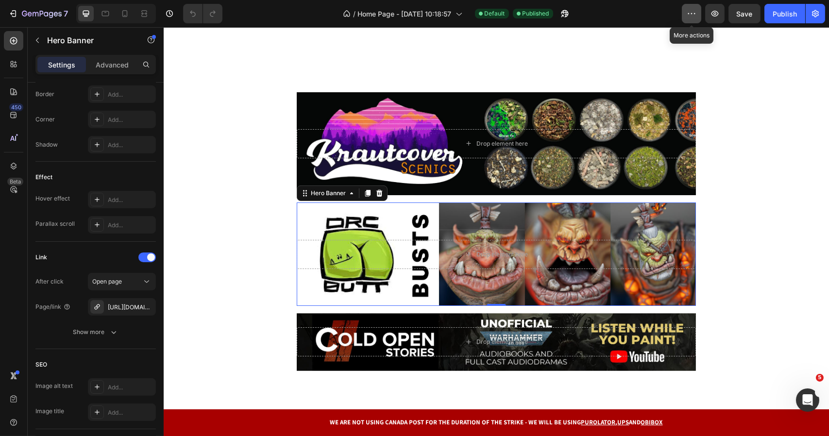
click at [687, 12] on icon "button" at bounding box center [691, 14] width 10 height 10
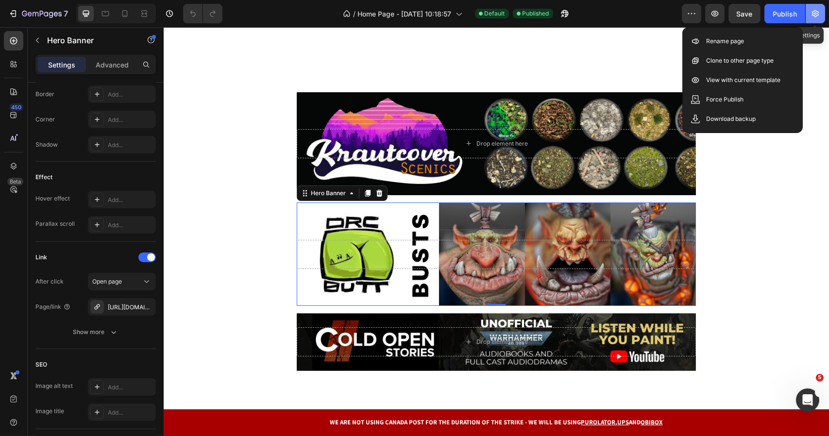
click at [818, 14] on icon "button" at bounding box center [815, 14] width 10 height 10
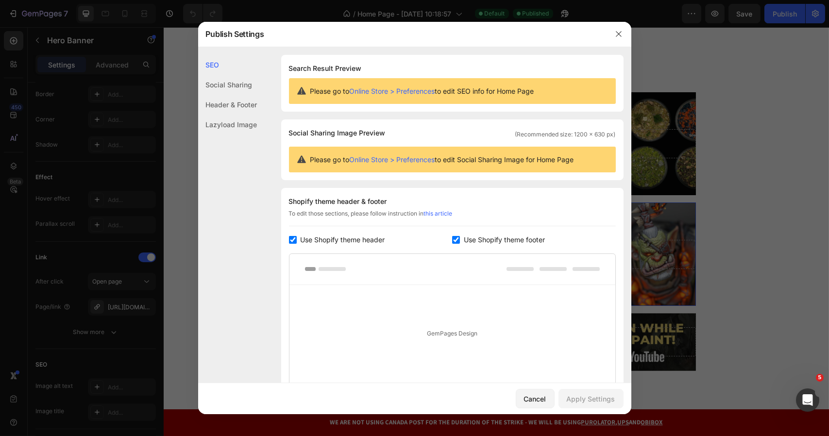
click at [168, 75] on div at bounding box center [414, 218] width 829 height 436
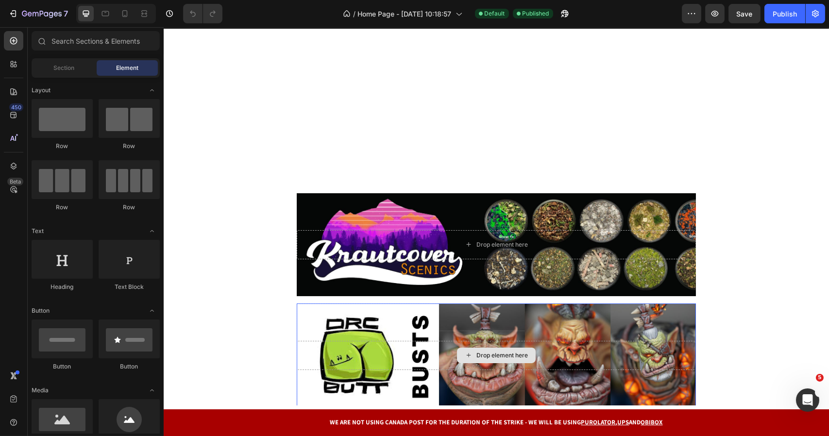
scroll to position [340, 0]
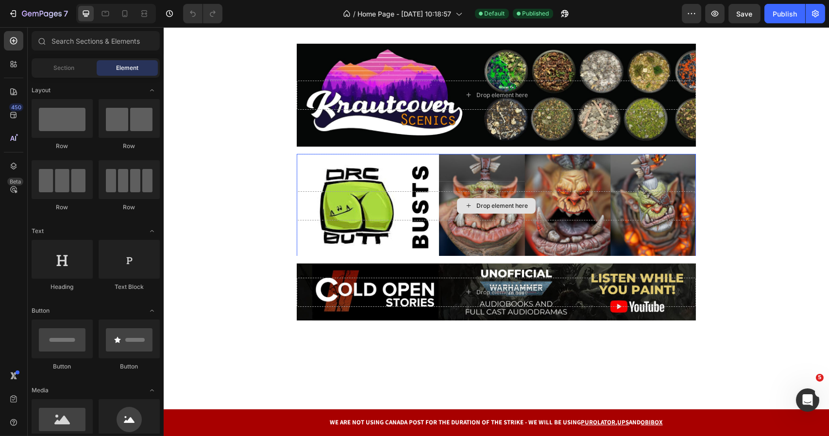
click at [456, 203] on div "Drop element here" at bounding box center [495, 206] width 79 height 16
click at [410, 165] on div "Background Image" at bounding box center [495, 205] width 399 height 103
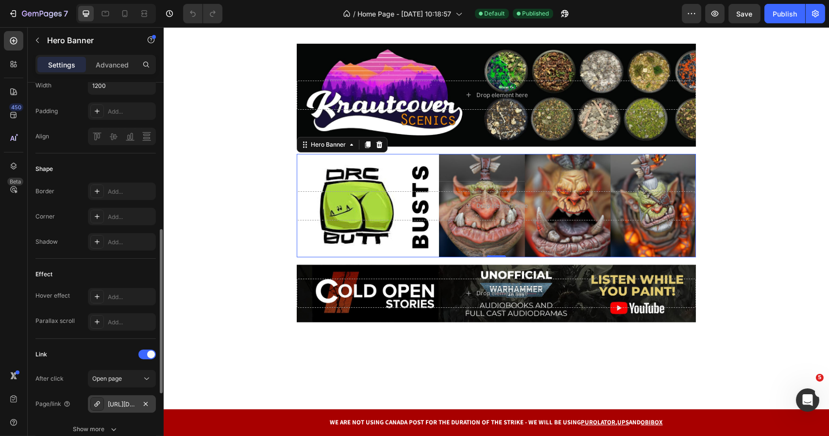
click at [117, 398] on div "[URL][DOMAIN_NAME]" at bounding box center [122, 403] width 68 height 17
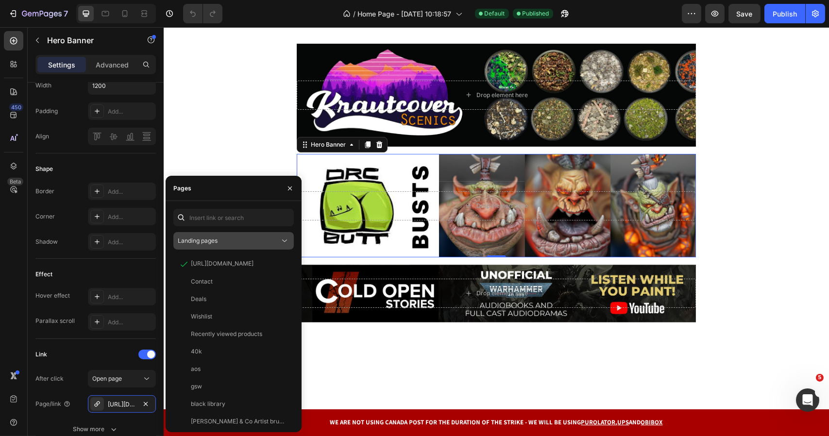
click at [200, 239] on span "Landing pages" at bounding box center [198, 240] width 40 height 7
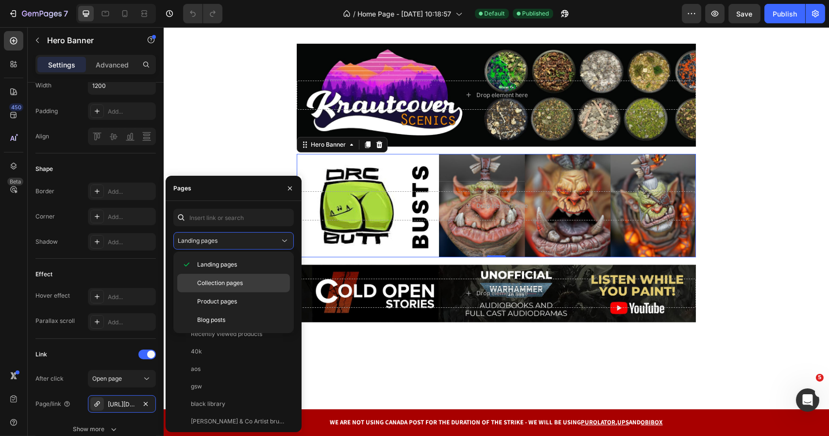
click at [201, 277] on div "Collection pages" at bounding box center [233, 283] width 113 height 18
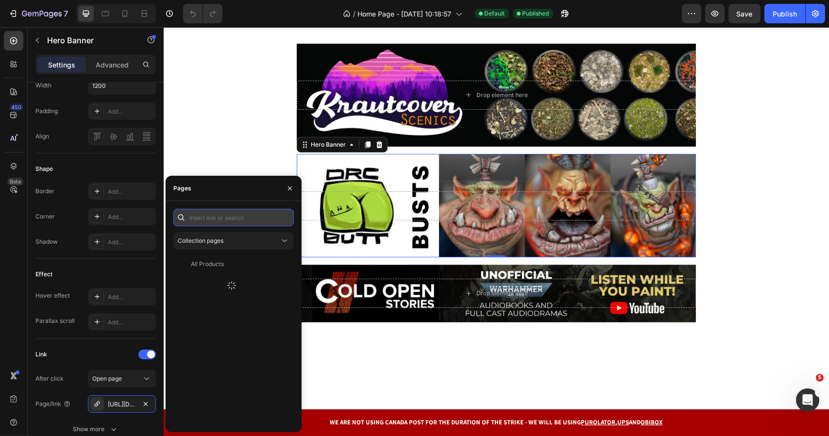
click at [220, 224] on input "text" at bounding box center [233, 217] width 120 height 17
click at [198, 218] on input "orcbutt" at bounding box center [233, 217] width 120 height 17
type input "orc butt"
click at [241, 264] on div "Orc Butt Masterclass Busts" at bounding box center [228, 264] width 74 height 9
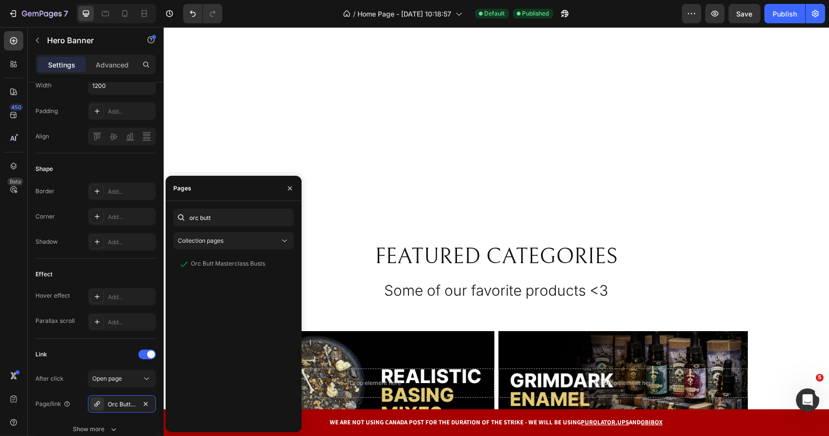
scroll to position [680, 0]
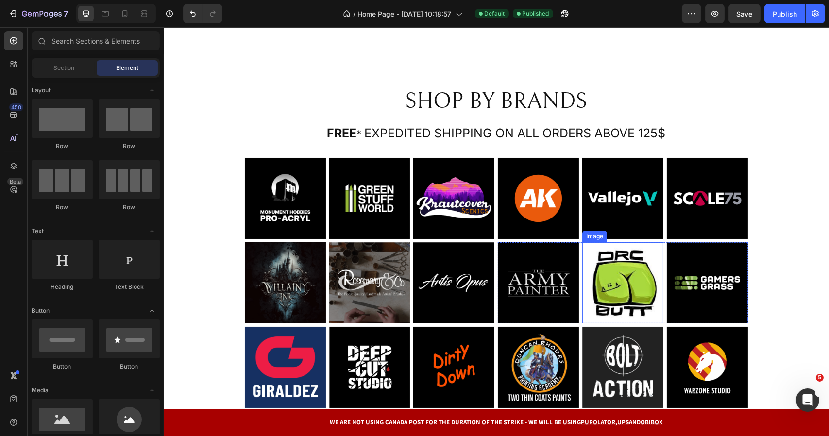
click at [630, 263] on img at bounding box center [622, 282] width 81 height 81
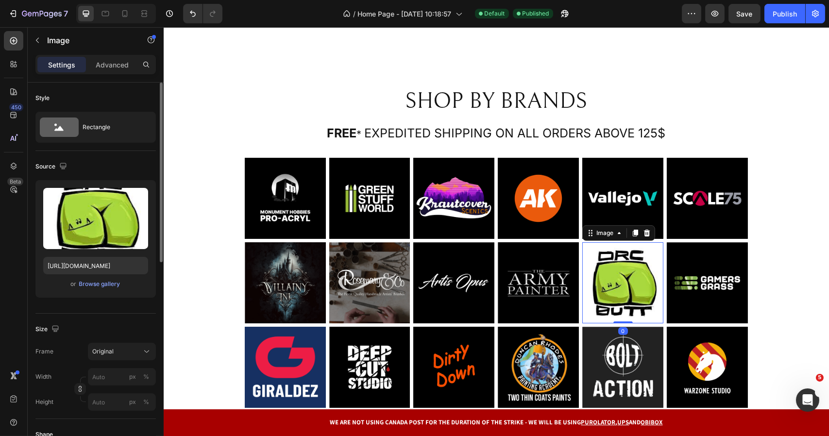
scroll to position [340, 0]
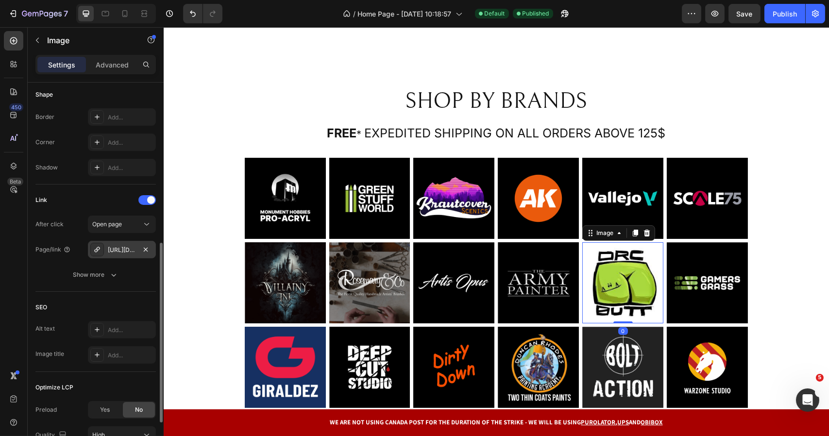
click at [119, 247] on div "[URL][DOMAIN_NAME]" at bounding box center [122, 250] width 28 height 9
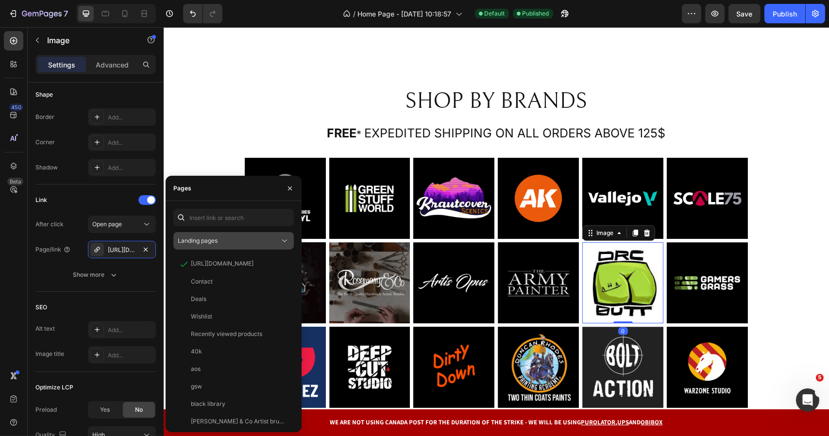
click at [236, 242] on div "Landing pages" at bounding box center [229, 240] width 102 height 9
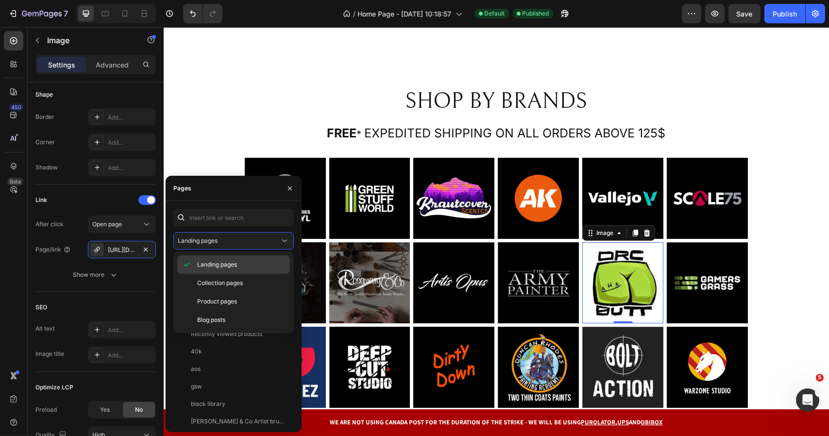
click at [215, 279] on span "Collection pages" at bounding box center [220, 283] width 46 height 9
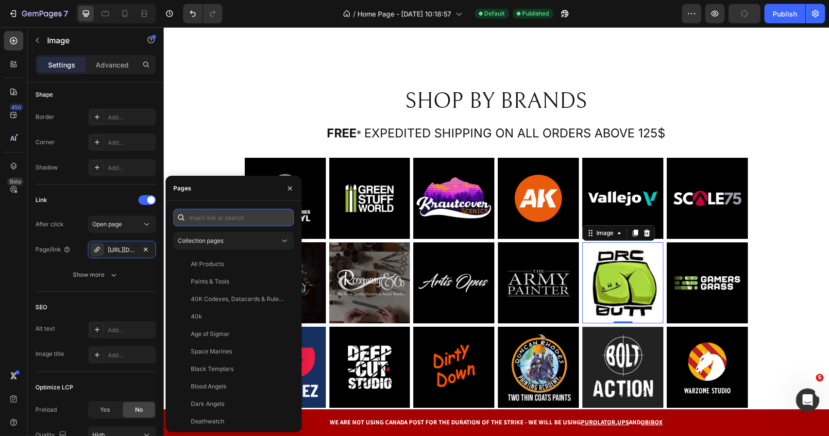
click at [220, 218] on input "text" at bounding box center [233, 217] width 120 height 17
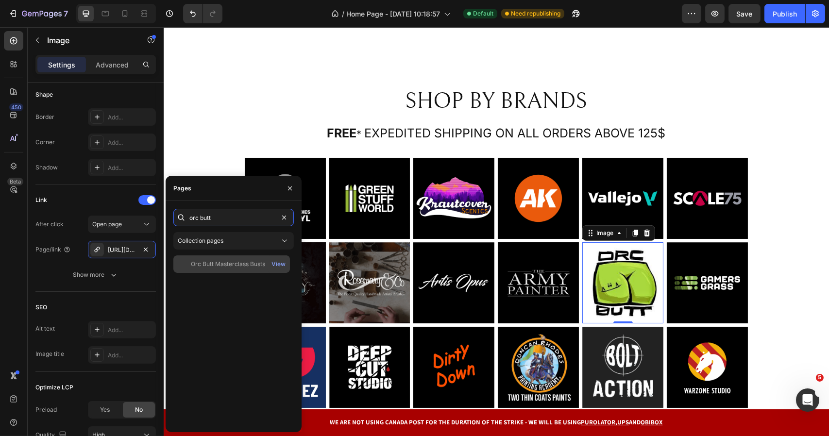
type input "orc butt"
click at [252, 256] on div "Orc Butt Masterclass Busts View" at bounding box center [231, 263] width 117 height 17
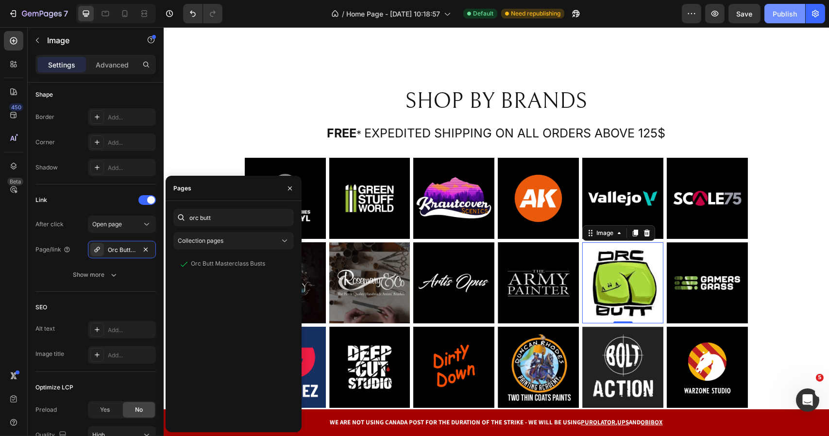
click at [778, 12] on div "Publish" at bounding box center [784, 14] width 24 height 10
